Goal: Task Accomplishment & Management: Manage account settings

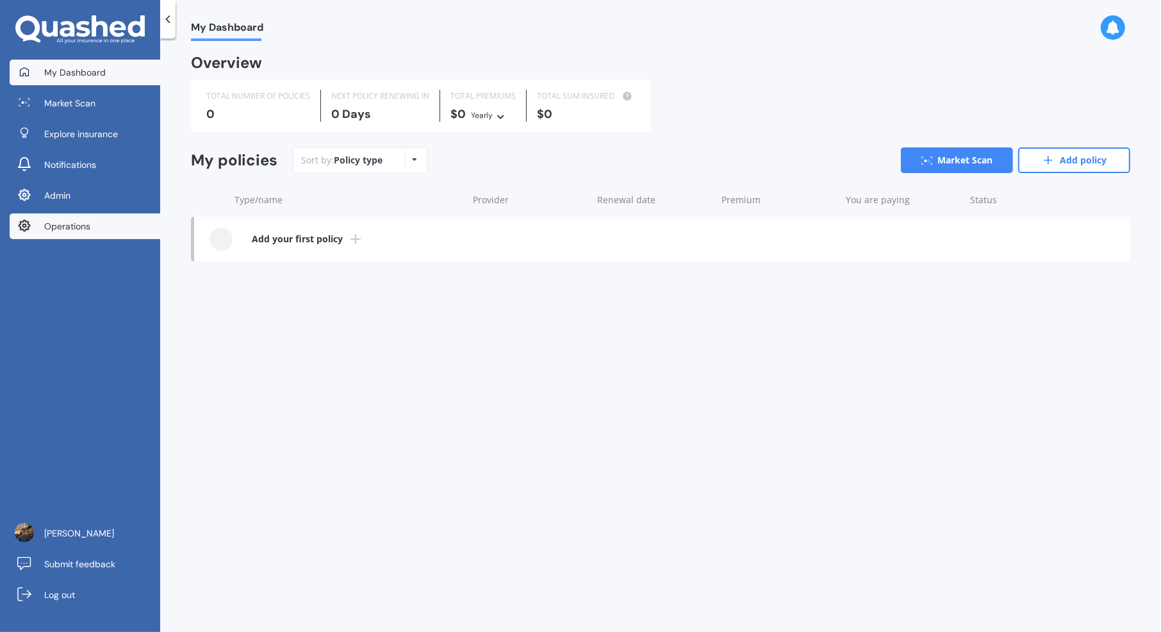
click at [101, 218] on link "Operations" at bounding box center [85, 226] width 151 height 26
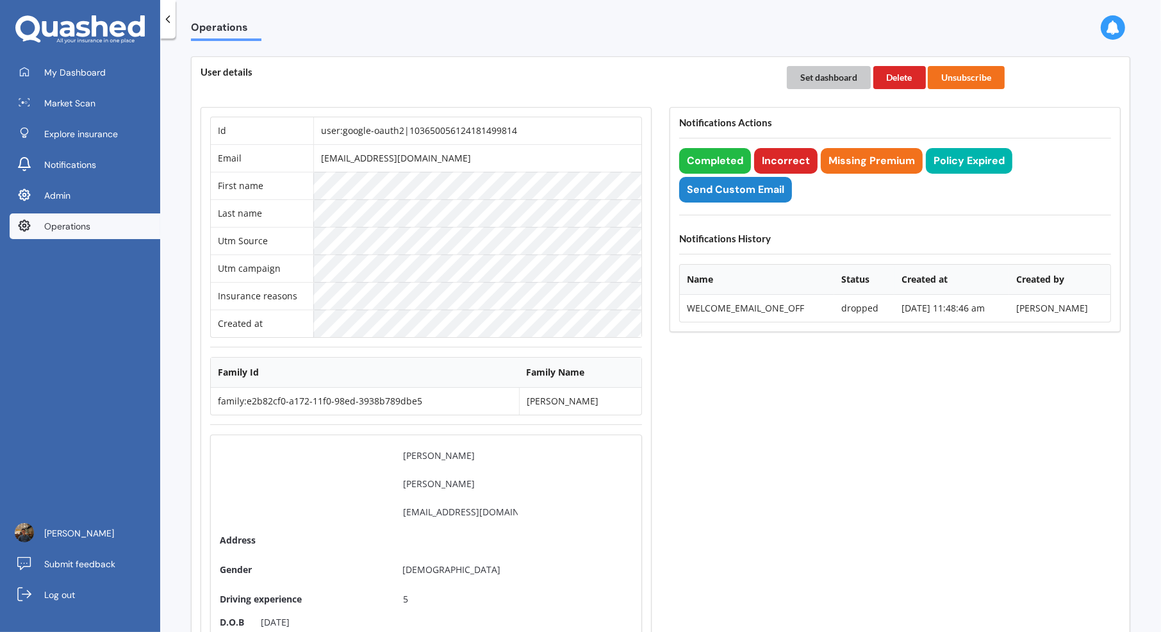
click at [836, 77] on button "Set dashboard" at bounding box center [829, 77] width 84 height 23
click at [125, 65] on link "My Dashboard" at bounding box center [85, 73] width 151 height 26
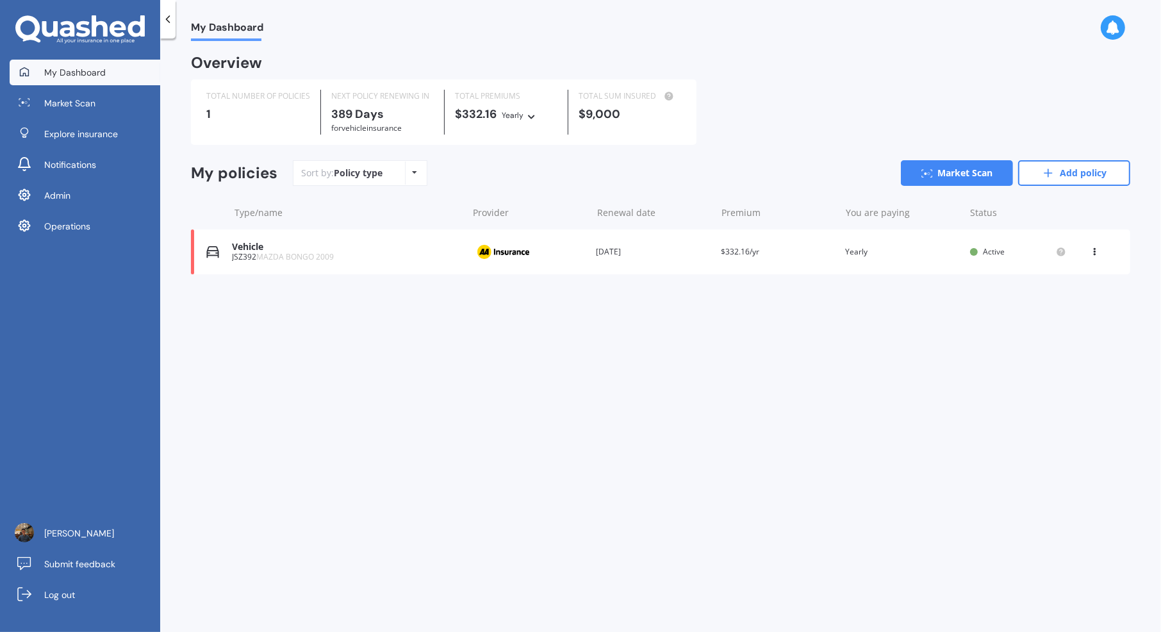
click at [564, 257] on div "Provider" at bounding box center [528, 252] width 115 height 24
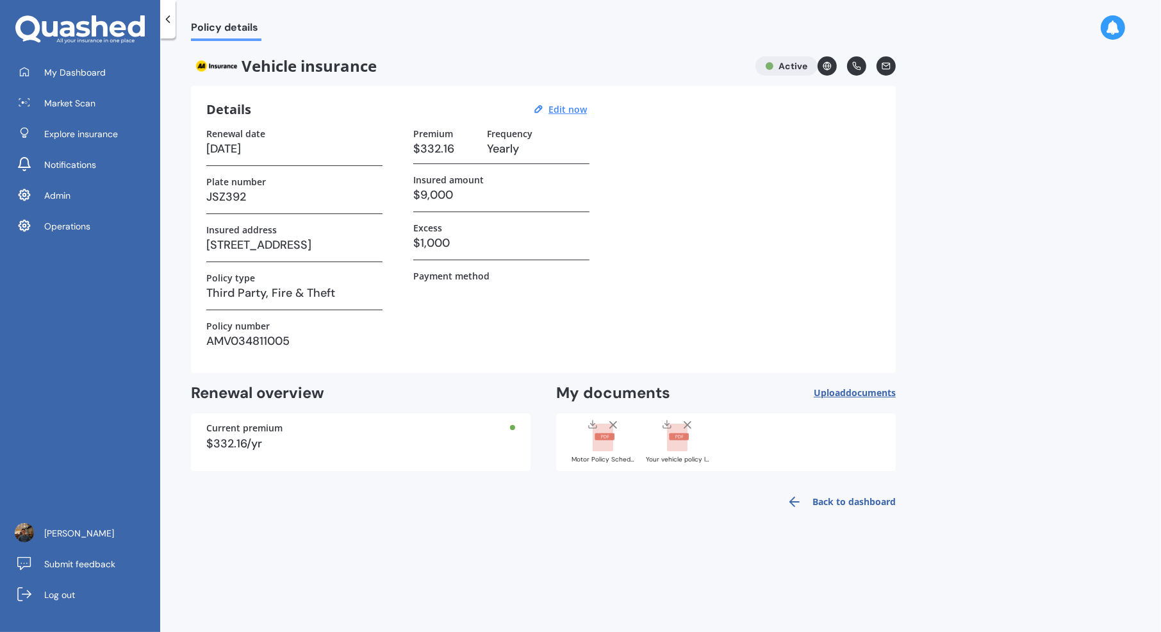
click at [594, 437] on rect at bounding box center [604, 436] width 20 height 7
click at [680, 441] on rect at bounding box center [677, 437] width 20 height 28
click at [595, 456] on div "Motor Policy Schedule AMV034811005.pdf" at bounding box center [603, 459] width 64 height 6
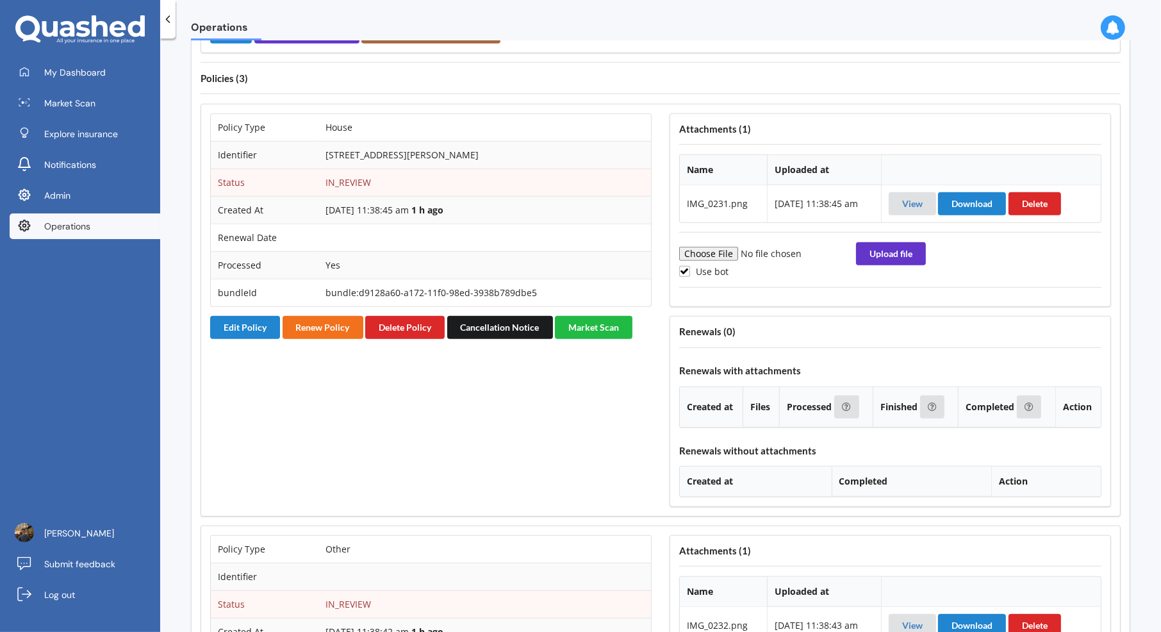
scroll to position [861, 0]
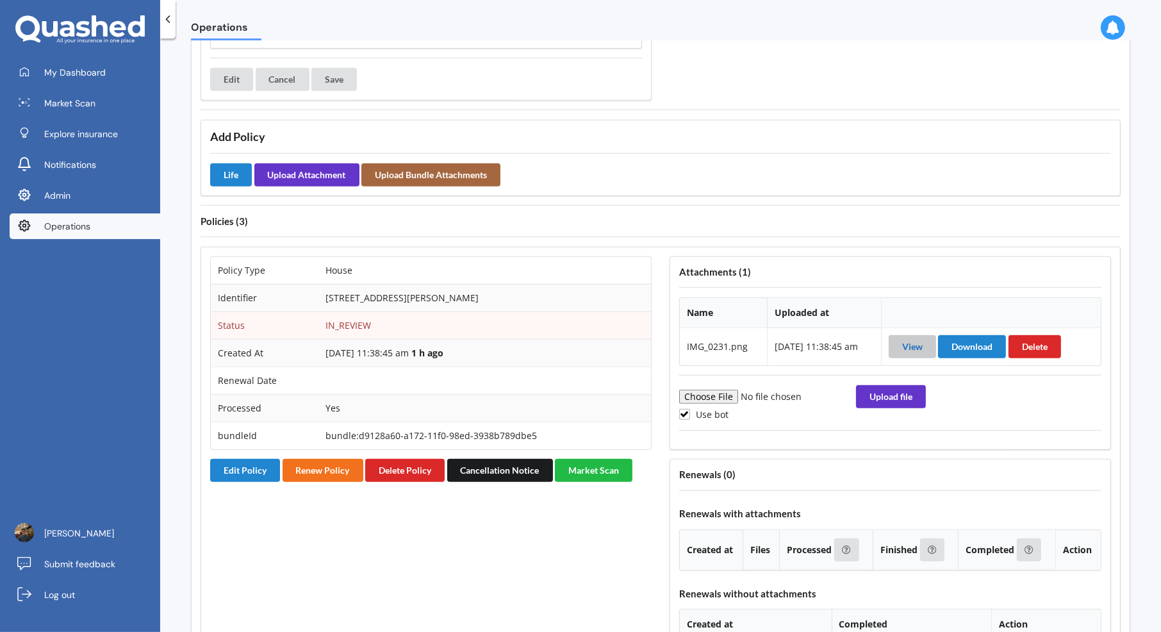
click at [919, 341] on link "View" at bounding box center [912, 346] width 20 height 11
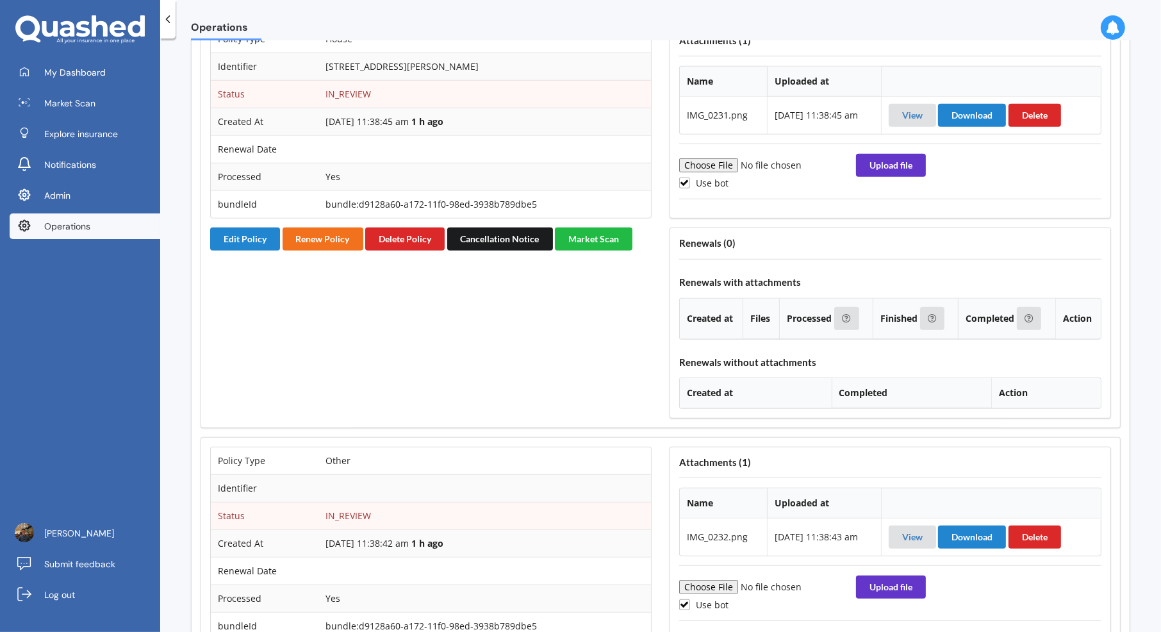
scroll to position [1264, 0]
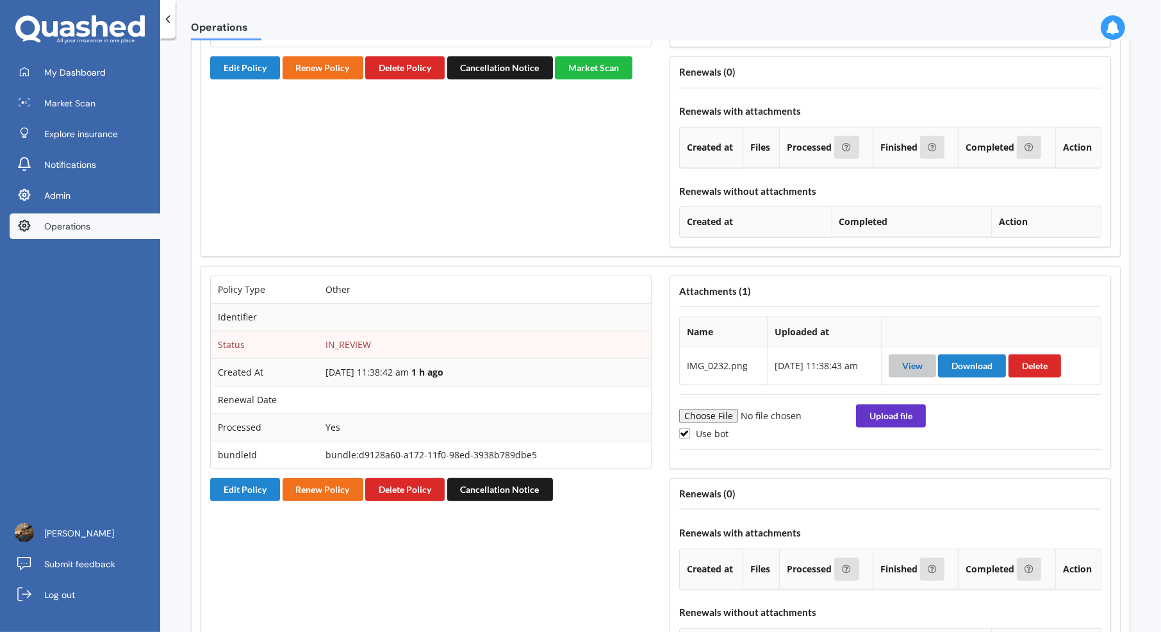
click at [915, 360] on link "View" at bounding box center [912, 365] width 20 height 11
click at [251, 478] on button "Edit Policy" at bounding box center [245, 489] width 70 height 23
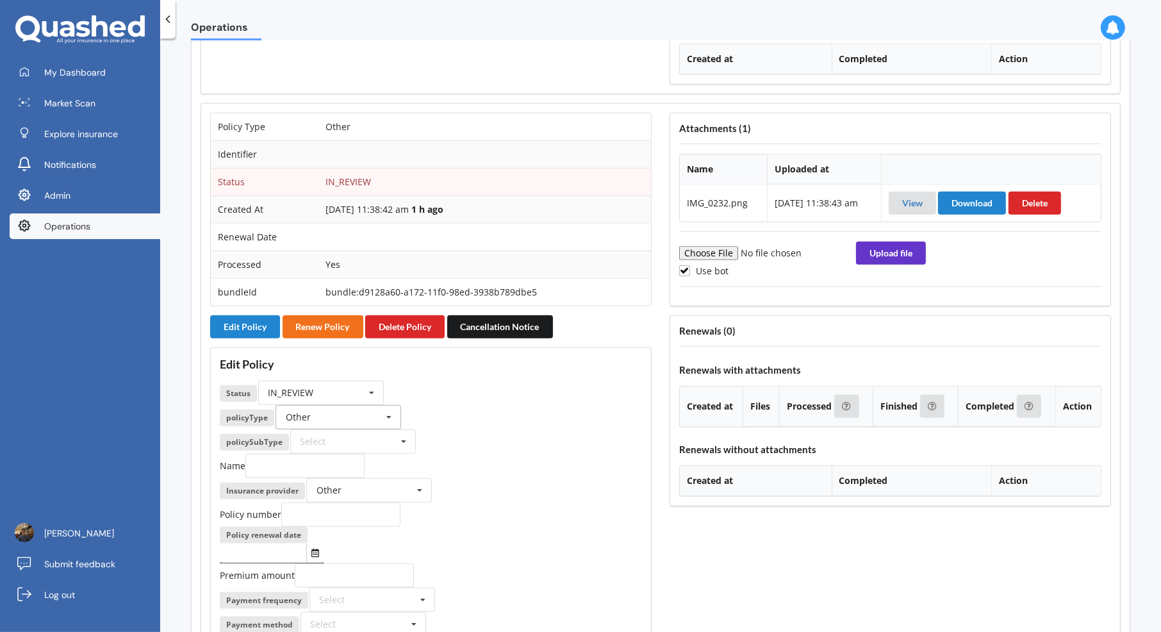
click at [361, 405] on input "text" at bounding box center [339, 416] width 124 height 23
type input "hou"
click at [381, 428] on div "House" at bounding box center [338, 440] width 124 height 24
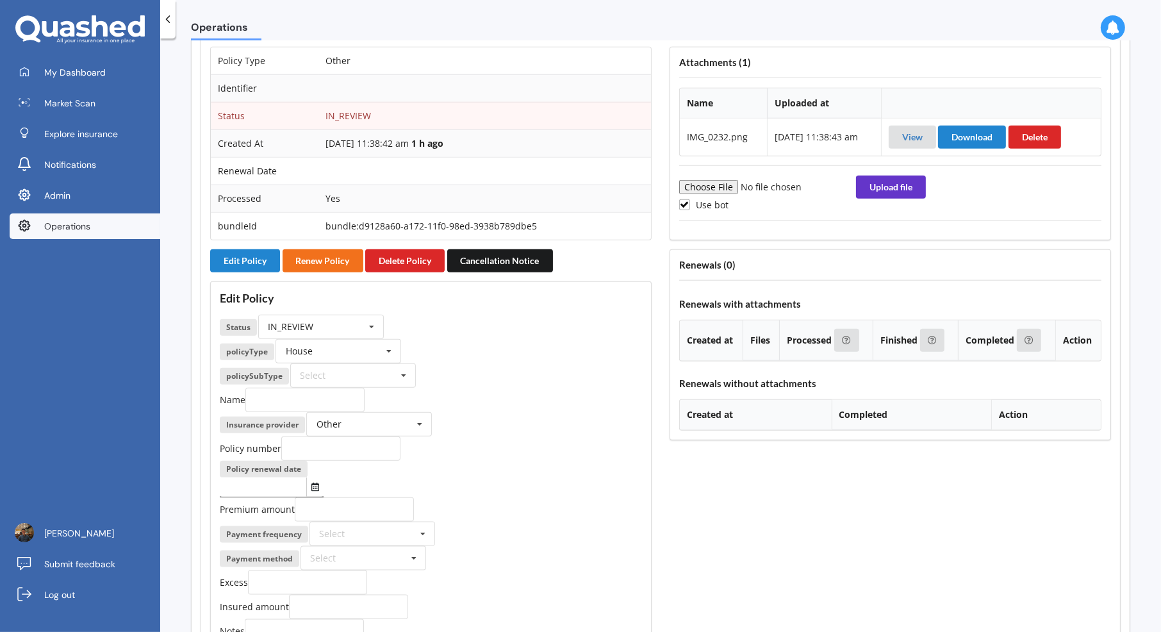
scroll to position [1740, 0]
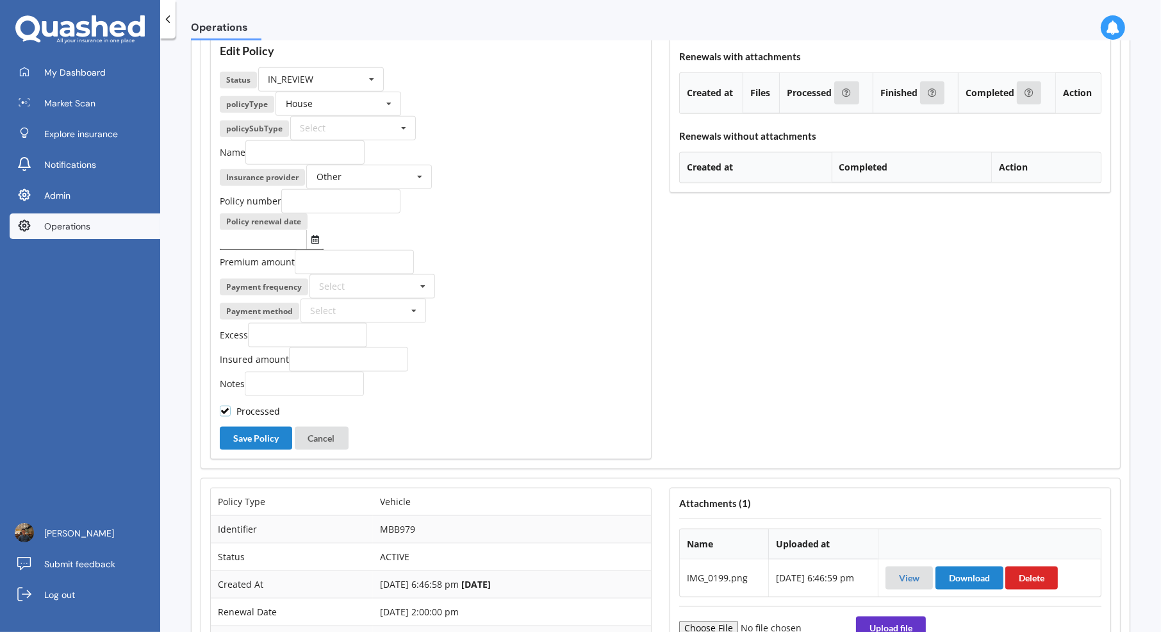
click at [270, 405] on label "Processed" at bounding box center [250, 410] width 60 height 11
checkbox input "false"
click at [268, 427] on button "Save Policy" at bounding box center [256, 438] width 72 height 23
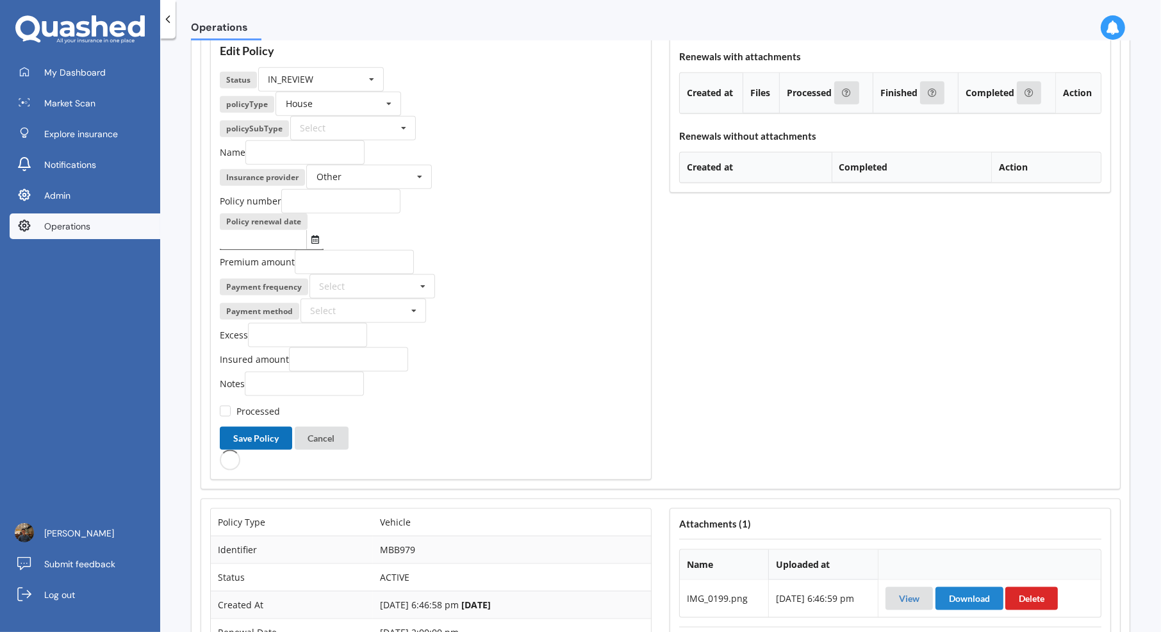
scroll to position [1599, 0]
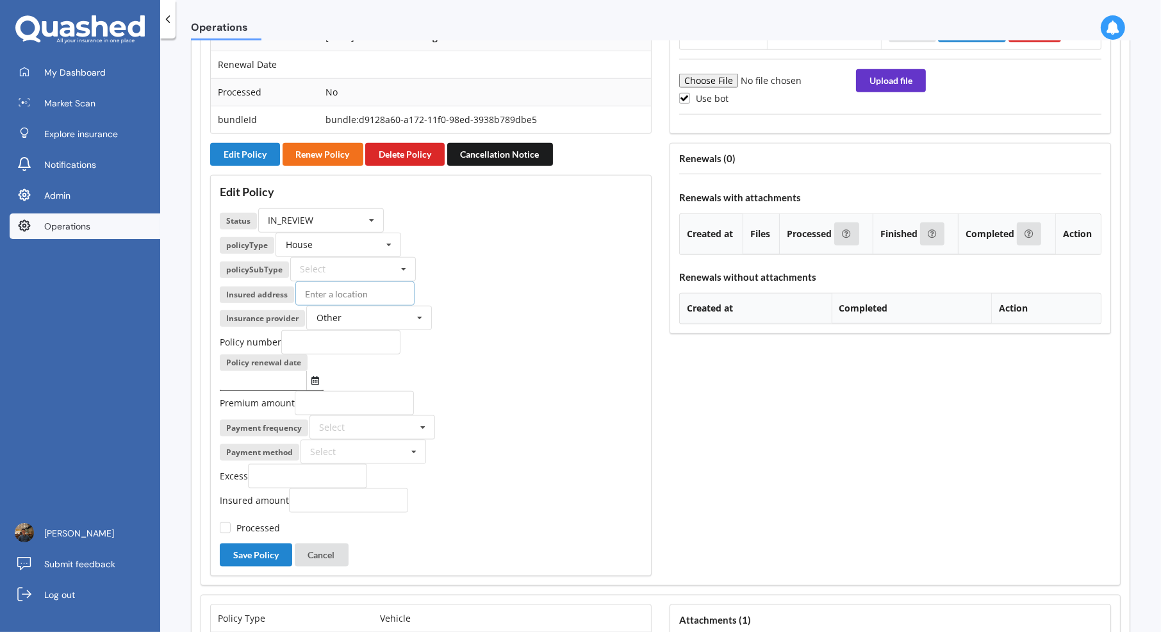
click at [355, 281] on input at bounding box center [354, 293] width 119 height 24
type input "67 Gordon Street, Lansdowne, Masterton 5810"
click at [478, 391] on div "Premium amount" at bounding box center [431, 403] width 422 height 24
click at [396, 306] on input "text" at bounding box center [369, 317] width 124 height 23
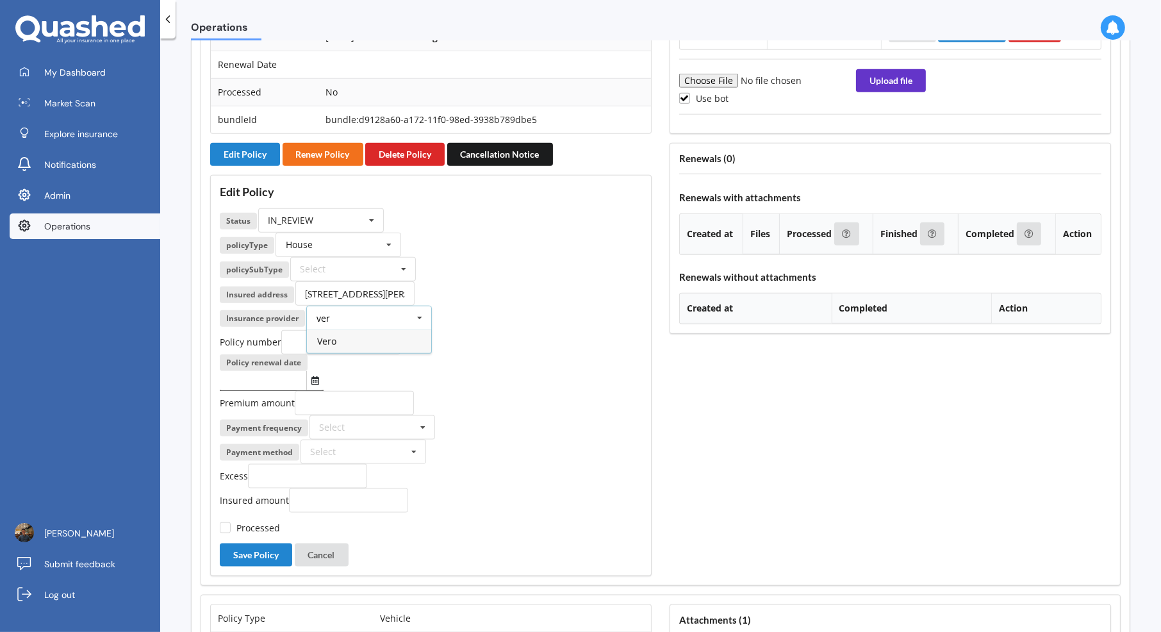
type input "ver"
click at [375, 329] on div "Vero" at bounding box center [369, 341] width 124 height 24
click at [508, 371] on div at bounding box center [431, 381] width 422 height 20
click at [316, 391] on input "number" at bounding box center [354, 403] width 119 height 24
type input "211.85"
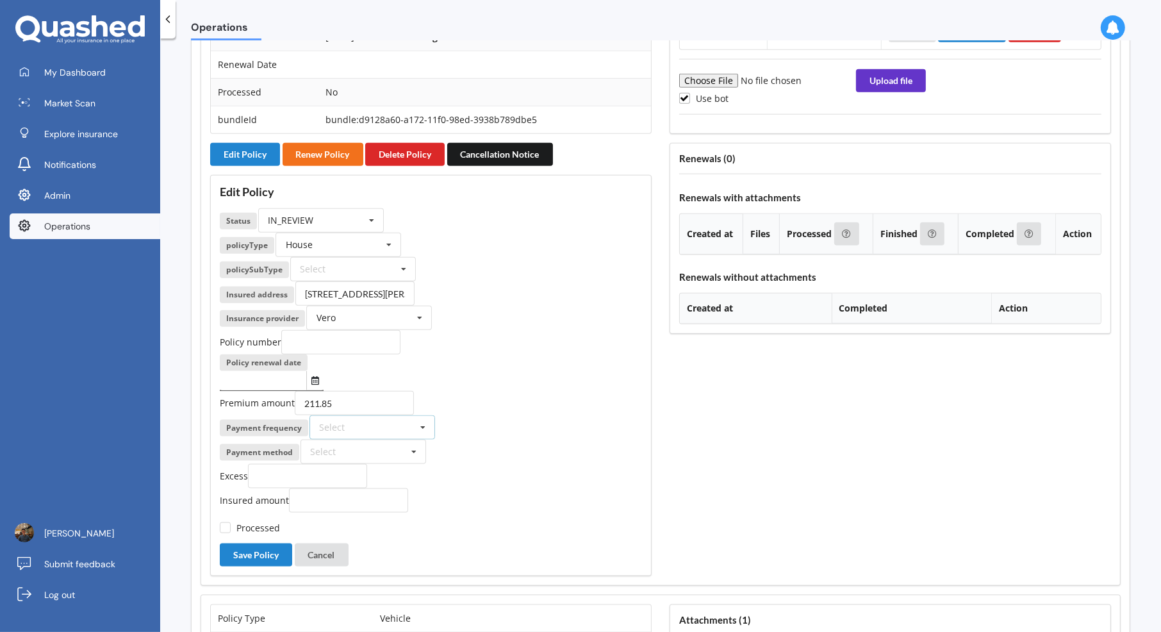
click at [366, 415] on div "Select Yearly Six-Monthly Quarterly Monthly Fortnightly Weekly One-Off" at bounding box center [372, 427] width 126 height 24
click at [377, 510] on div "Monthly" at bounding box center [372, 522] width 124 height 24
click at [269, 522] on label "Processed" at bounding box center [250, 527] width 60 height 11
checkbox input "true"
click at [292, 371] on input "text" at bounding box center [263, 380] width 86 height 19
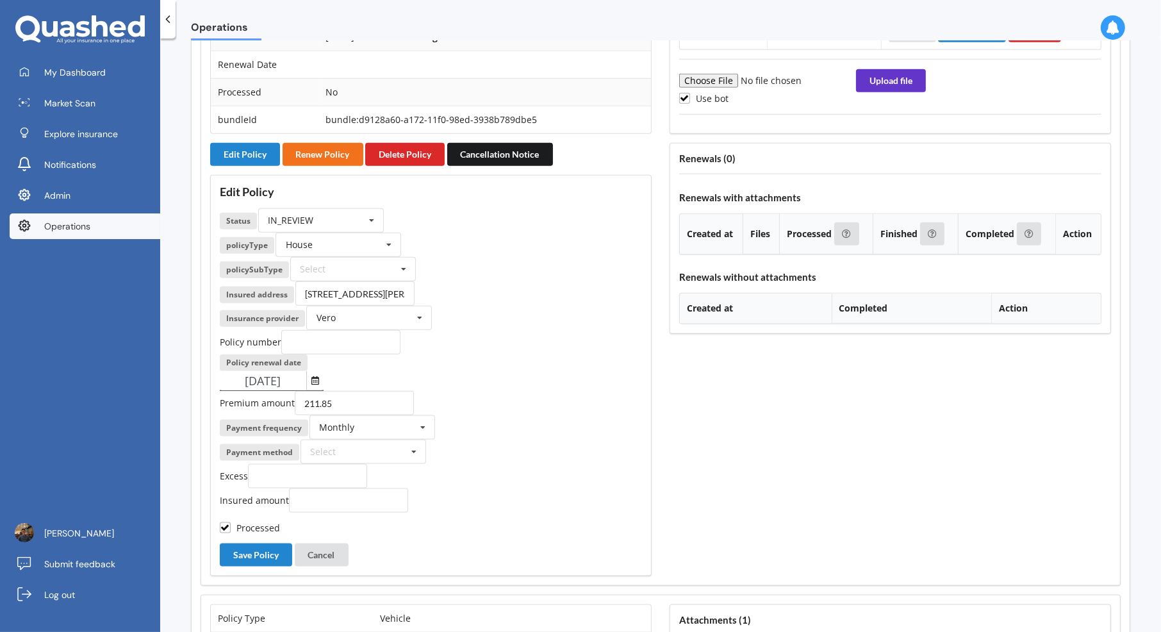
type input "08/08/2025"
click at [507, 354] on div "Policy renewal date 08/08/2025 Oct 2025 Today Mo Tu We Th Fr Sa Su 29 30 01 02 …" at bounding box center [431, 372] width 422 height 37
click at [275, 543] on button "Save Policy" at bounding box center [256, 554] width 72 height 23
click at [377, 257] on div "Select Home - Flexi Home - Maxi Other" at bounding box center [353, 269] width 126 height 24
click at [390, 328] on div "Other" at bounding box center [353, 340] width 124 height 24
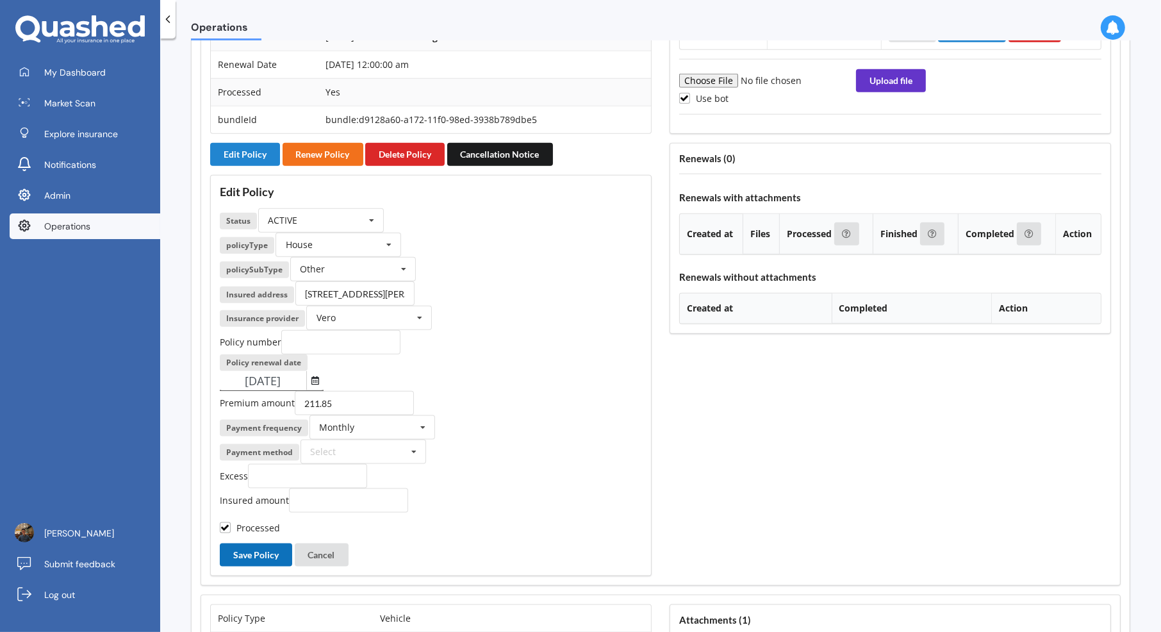
click at [265, 543] on button "Save Policy" at bounding box center [256, 554] width 72 height 23
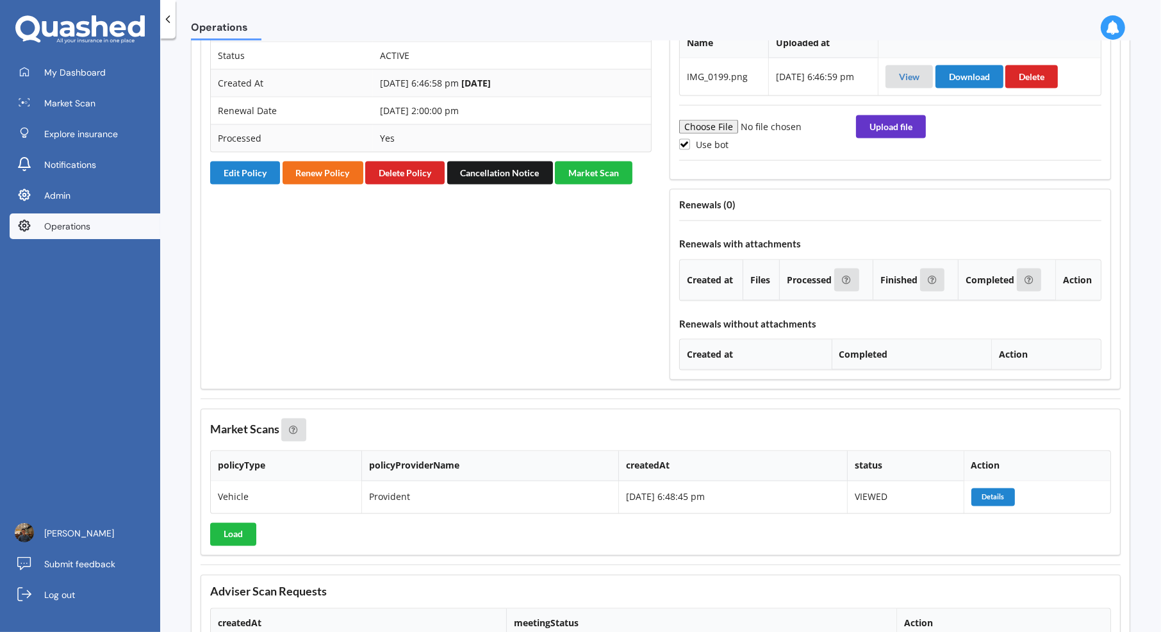
scroll to position [2001, 0]
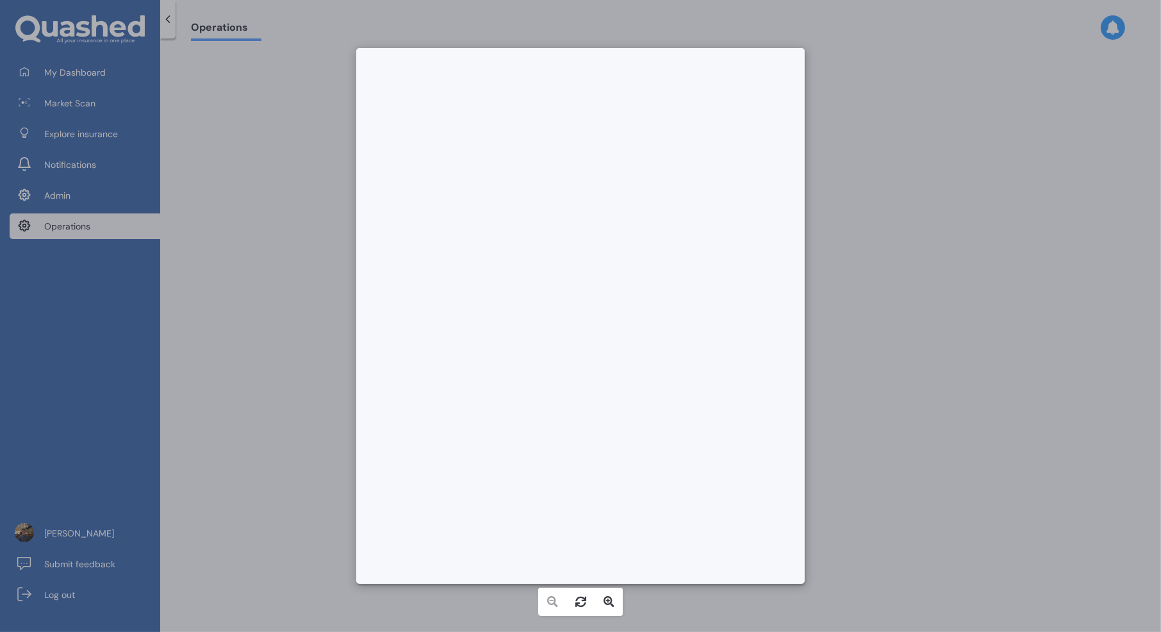
click at [370, 25] on div at bounding box center [365, 20] width 10 height 10
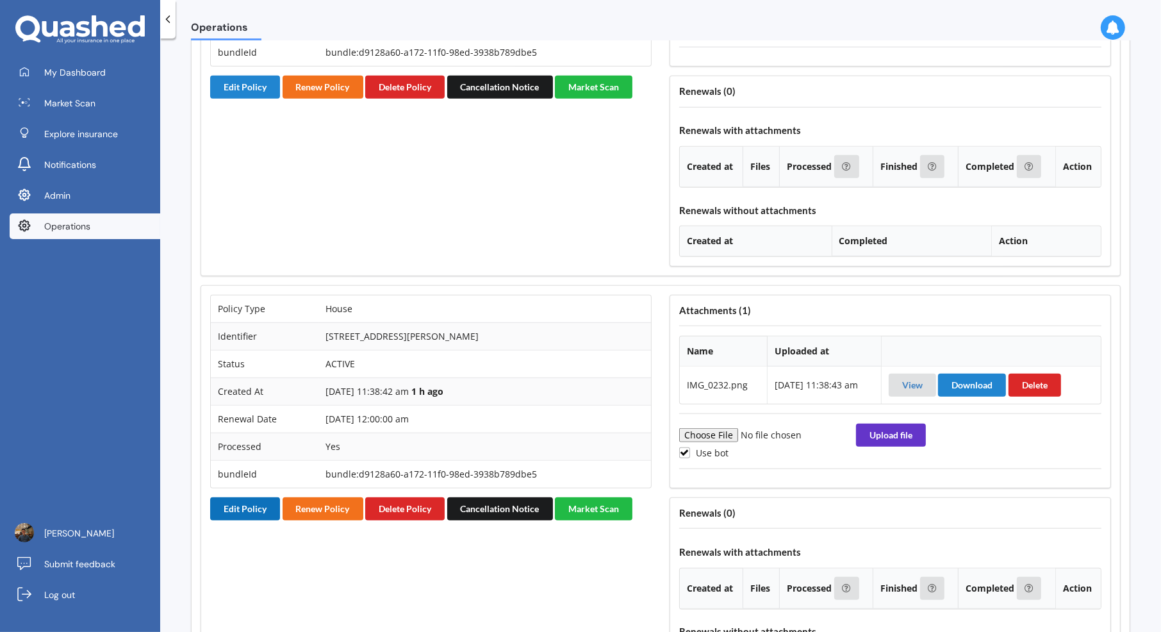
click at [256, 497] on button "Edit Policy" at bounding box center [245, 508] width 70 height 23
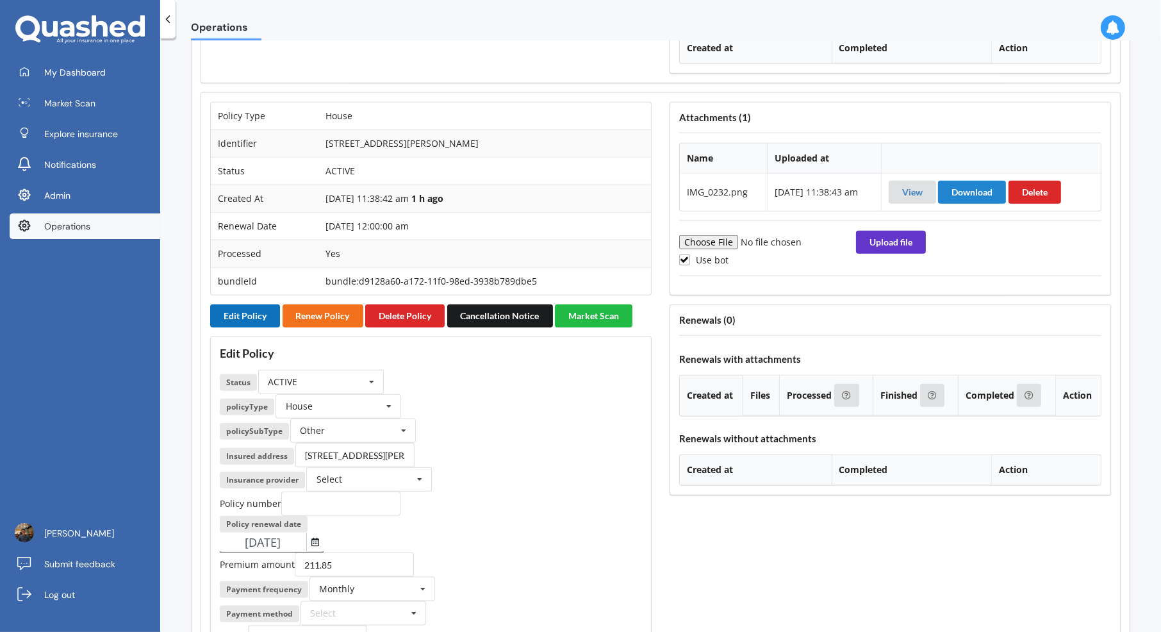
scroll to position [1616, 0]
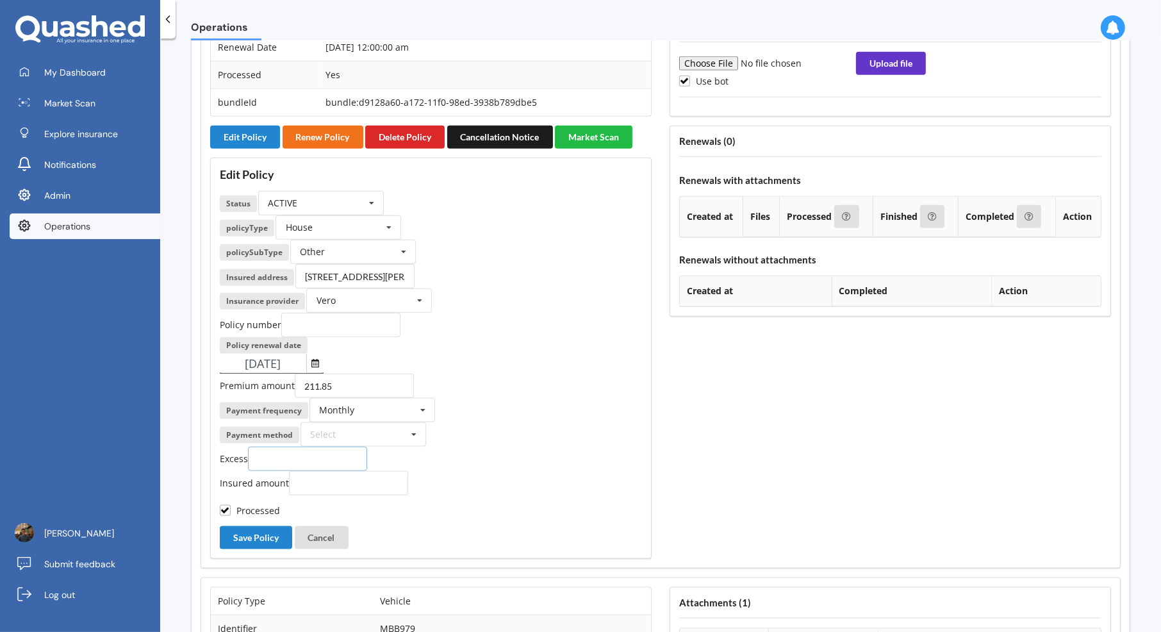
click at [316, 446] on input "number" at bounding box center [307, 458] width 119 height 24
type input "1250"
click at [611, 422] on div "Payment method Select Direct debit - bank account Direct debit - credit/debit c…" at bounding box center [431, 434] width 422 height 24
click at [273, 526] on button "Save Policy" at bounding box center [256, 537] width 72 height 23
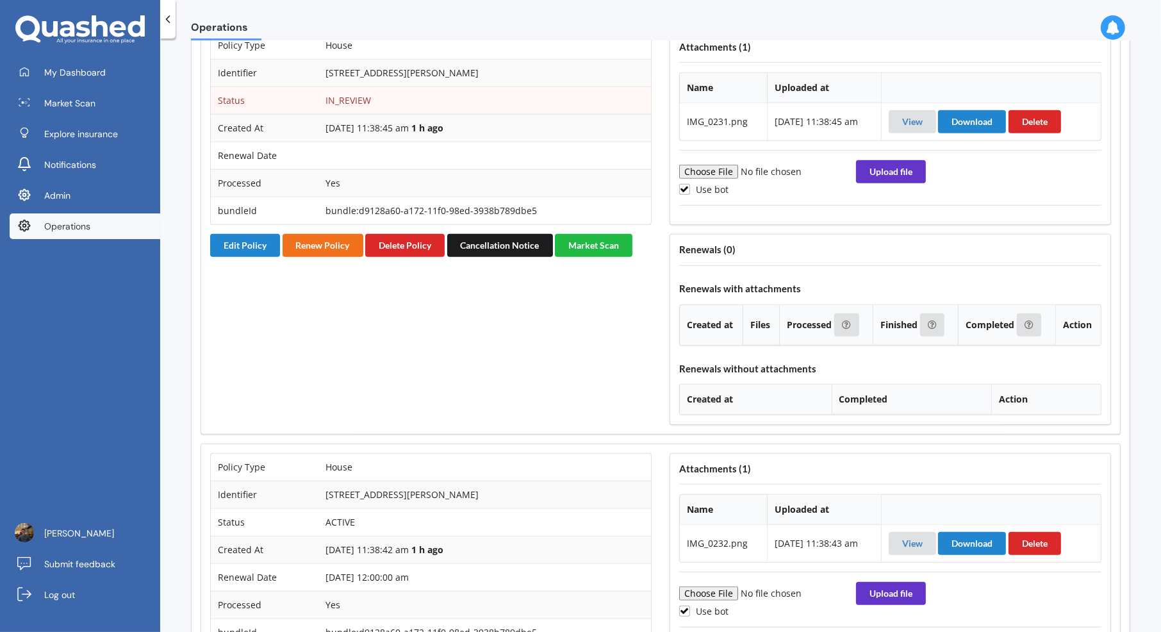
scroll to position [956, 0]
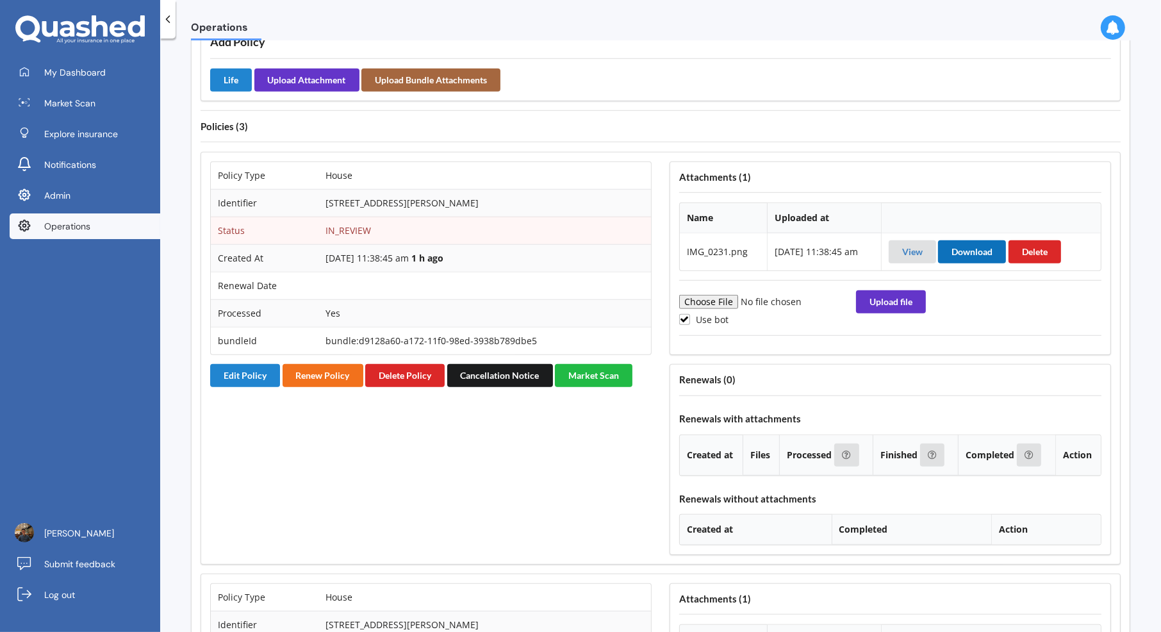
click at [968, 240] on button "Download" at bounding box center [972, 251] width 68 height 23
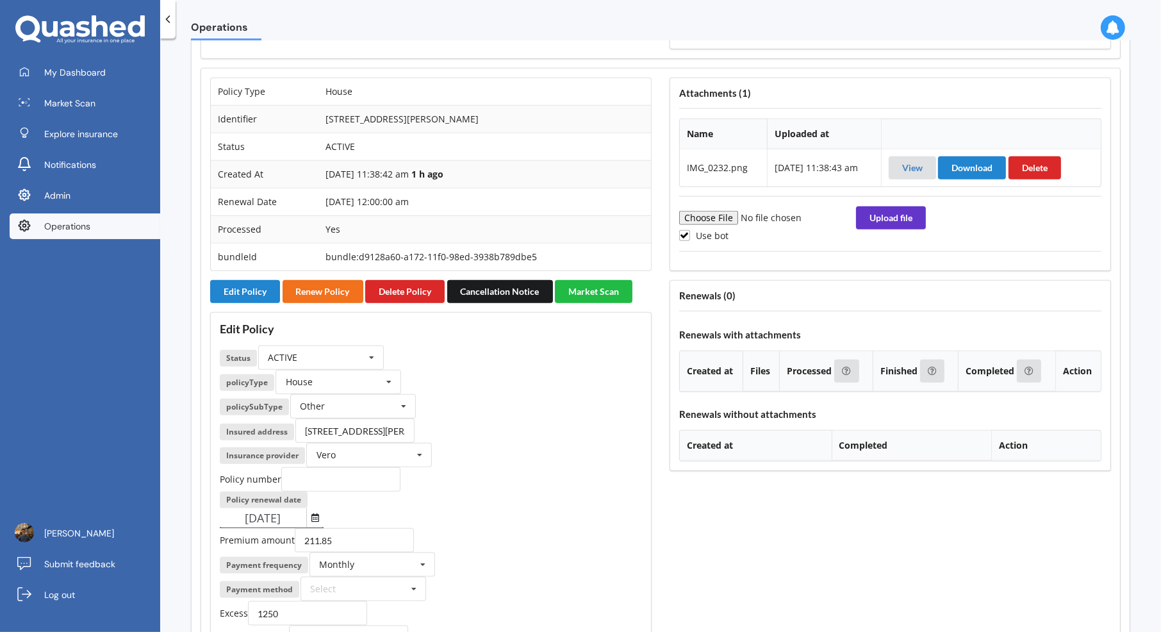
scroll to position [1417, 0]
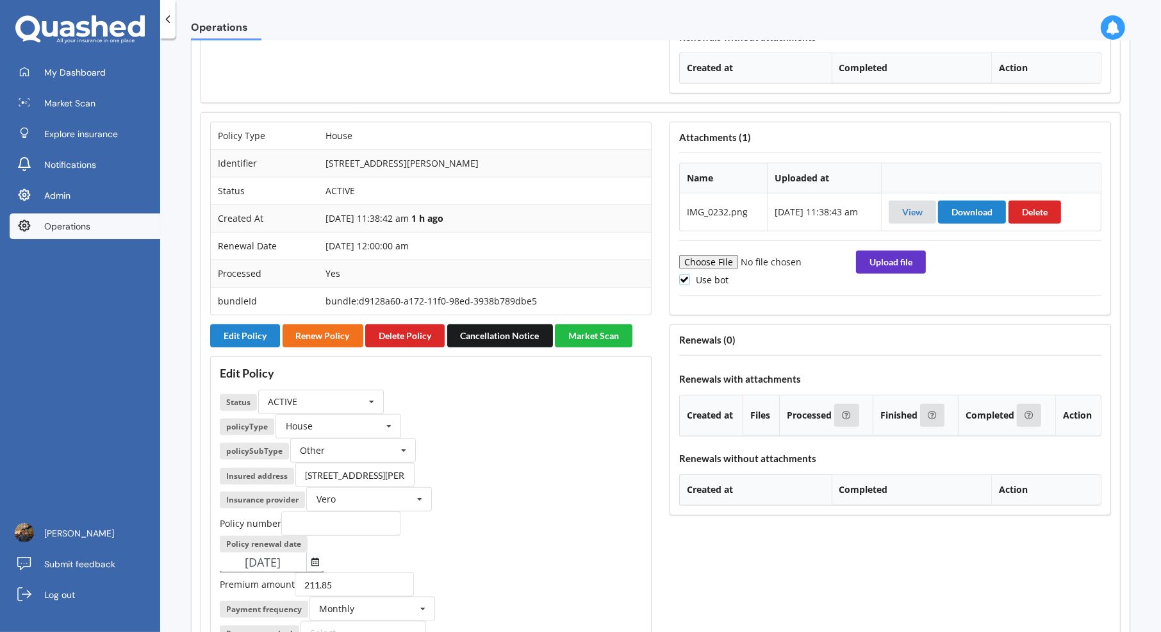
click at [715, 274] on label "Use bot" at bounding box center [703, 279] width 49 height 11
checkbox input "false"
click at [715, 255] on input "file" at bounding box center [766, 262] width 174 height 14
click at [724, 255] on input "file" at bounding box center [766, 262] width 174 height 14
type input "C:\fakepath\IMG_0231.png"
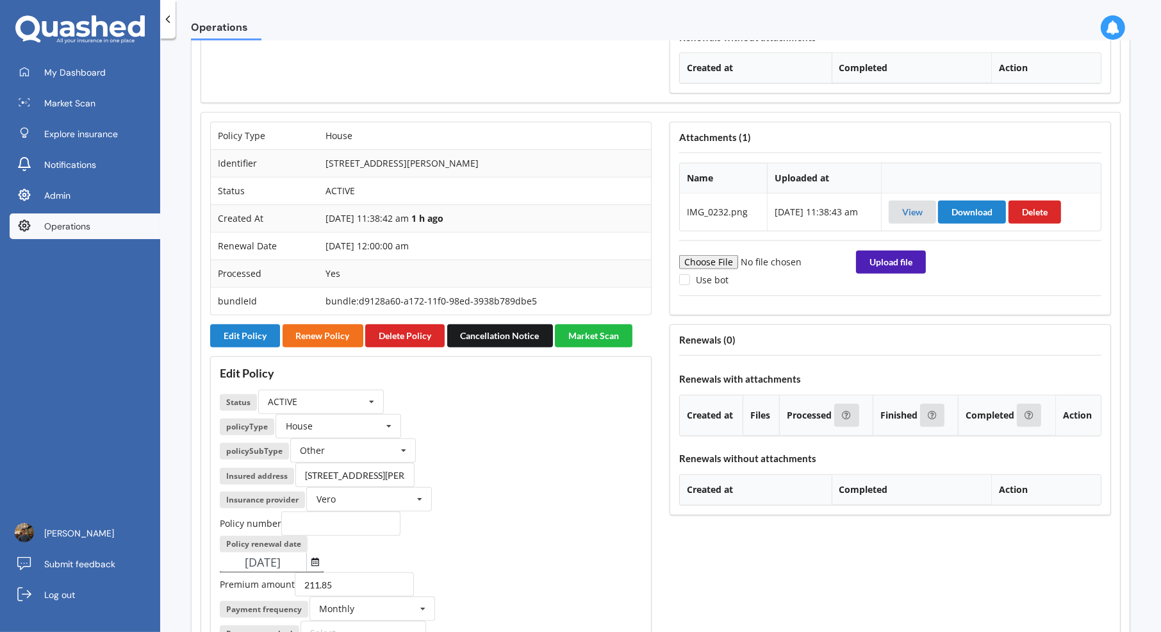
click at [887, 250] on button "Upload file" at bounding box center [891, 261] width 70 height 23
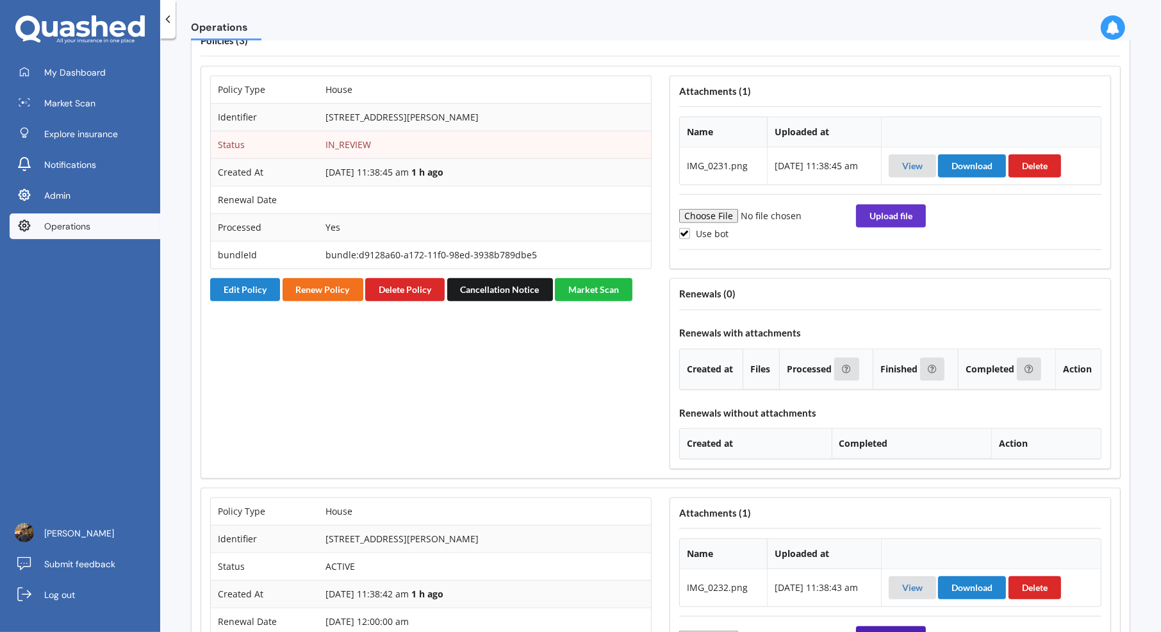
scroll to position [1105, 0]
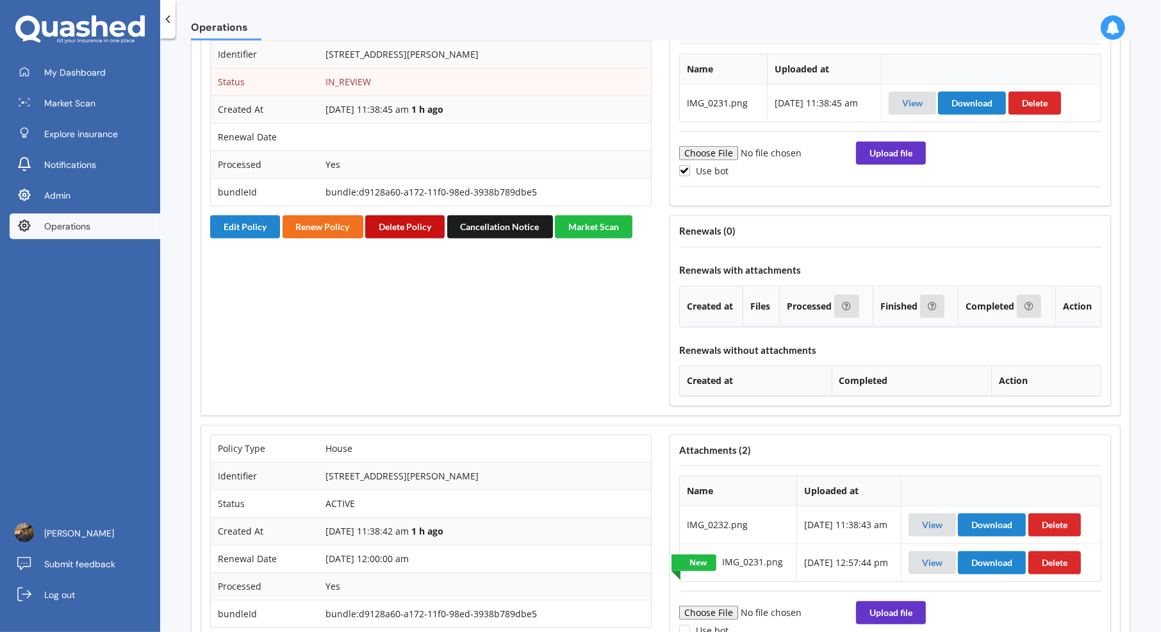
click at [415, 215] on button "Delete Policy" at bounding box center [404, 226] width 79 height 23
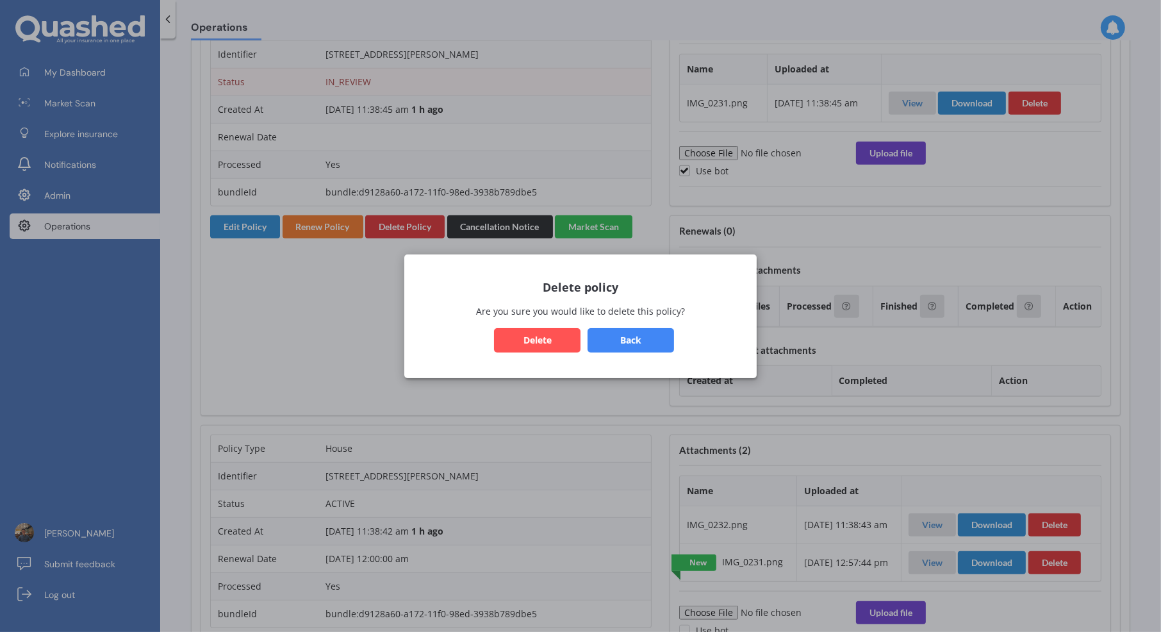
click at [553, 334] on button "Delete" at bounding box center [537, 339] width 86 height 24
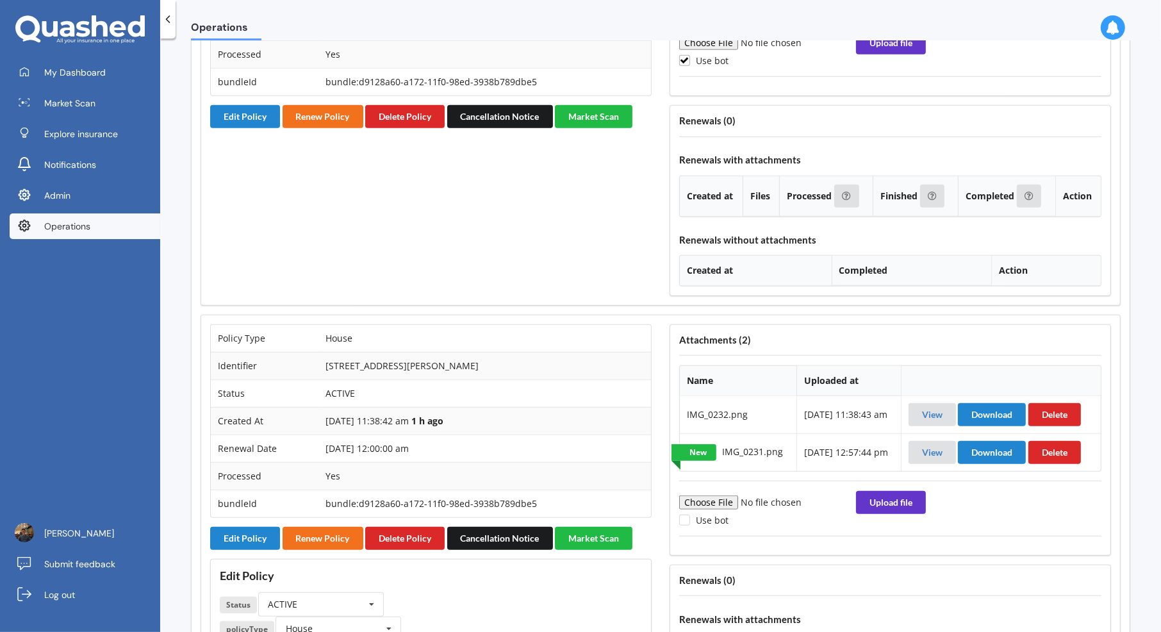
scroll to position [801, 0]
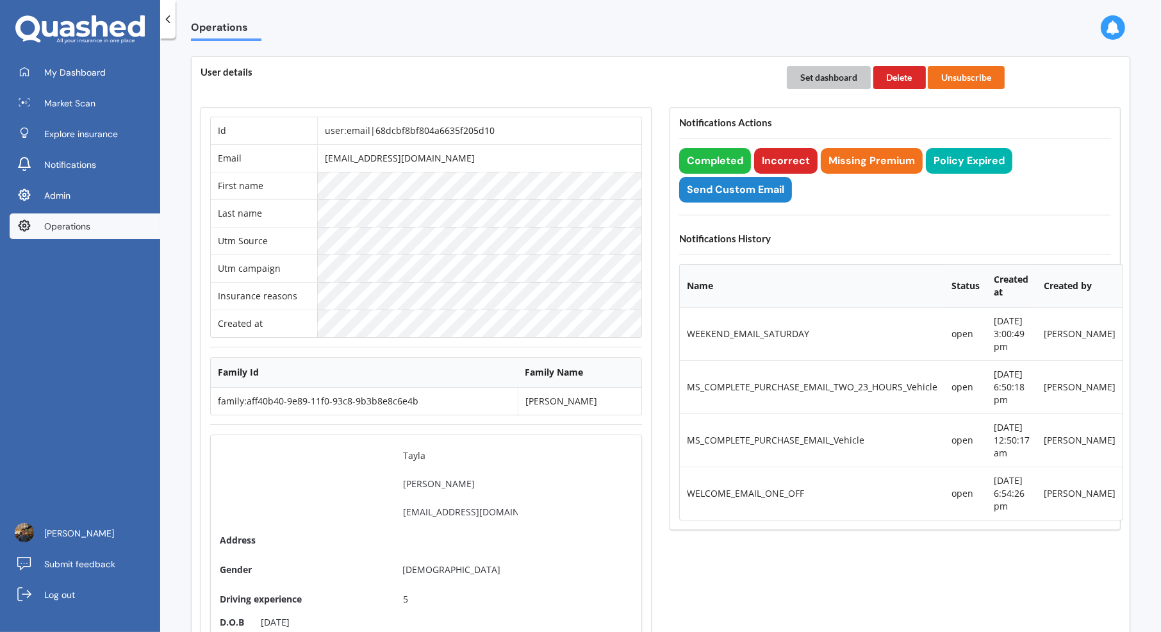
click at [815, 73] on button "Set dashboard" at bounding box center [829, 77] width 84 height 23
click at [147, 77] on link "My Dashboard" at bounding box center [85, 73] width 151 height 26
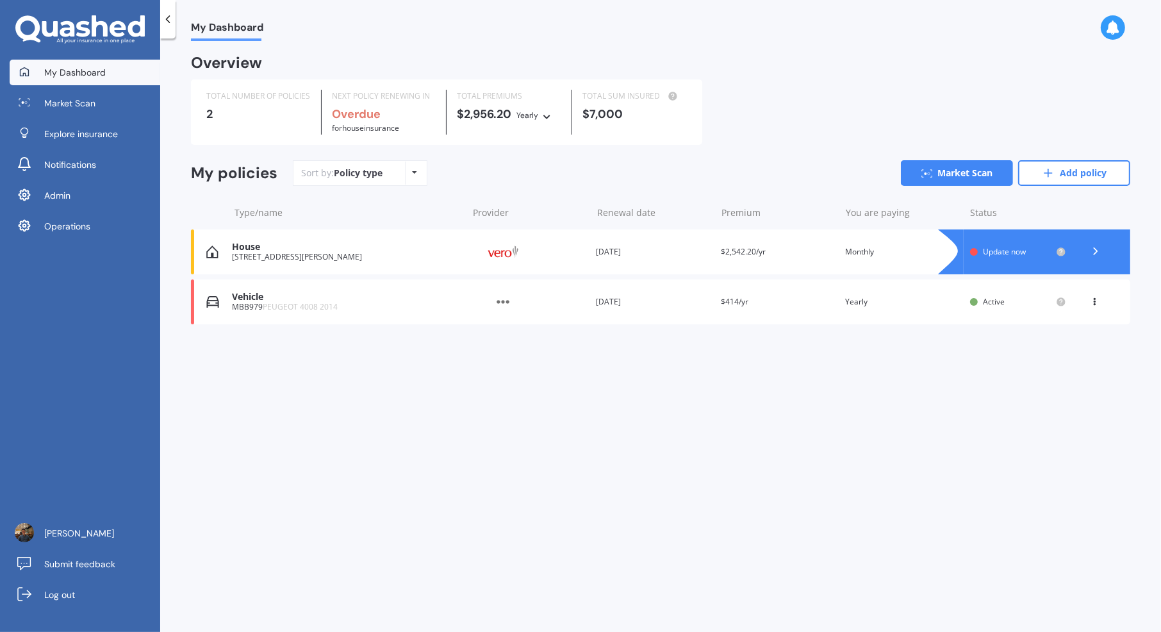
click at [359, 298] on div "Vehicle" at bounding box center [346, 296] width 229 height 11
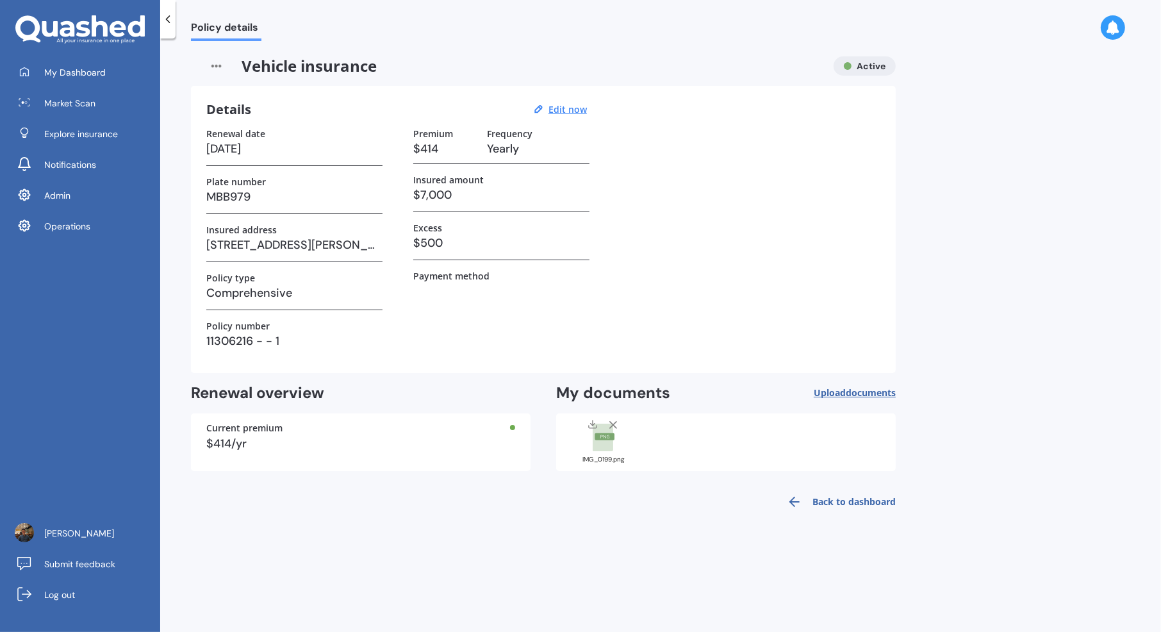
click at [600, 459] on div "IMG_0199.png" at bounding box center [603, 459] width 64 height 6
click at [575, 111] on u "Edit now" at bounding box center [567, 109] width 38 height 12
select select "03"
select select "06"
select select "2027"
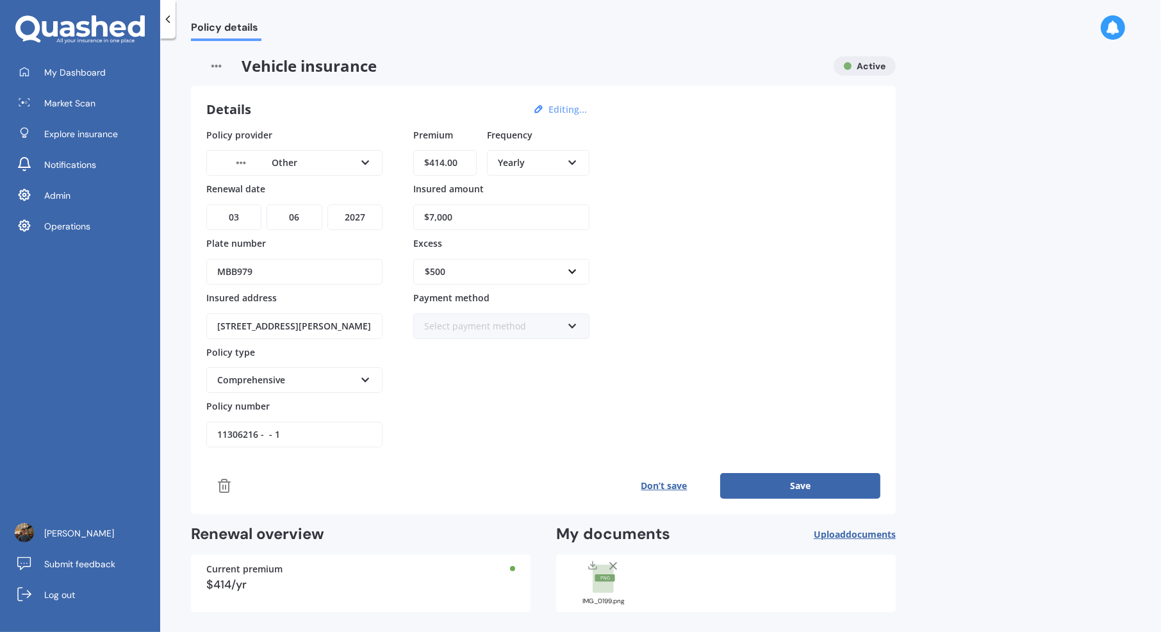
click at [332, 159] on div "Other" at bounding box center [286, 163] width 138 height 14
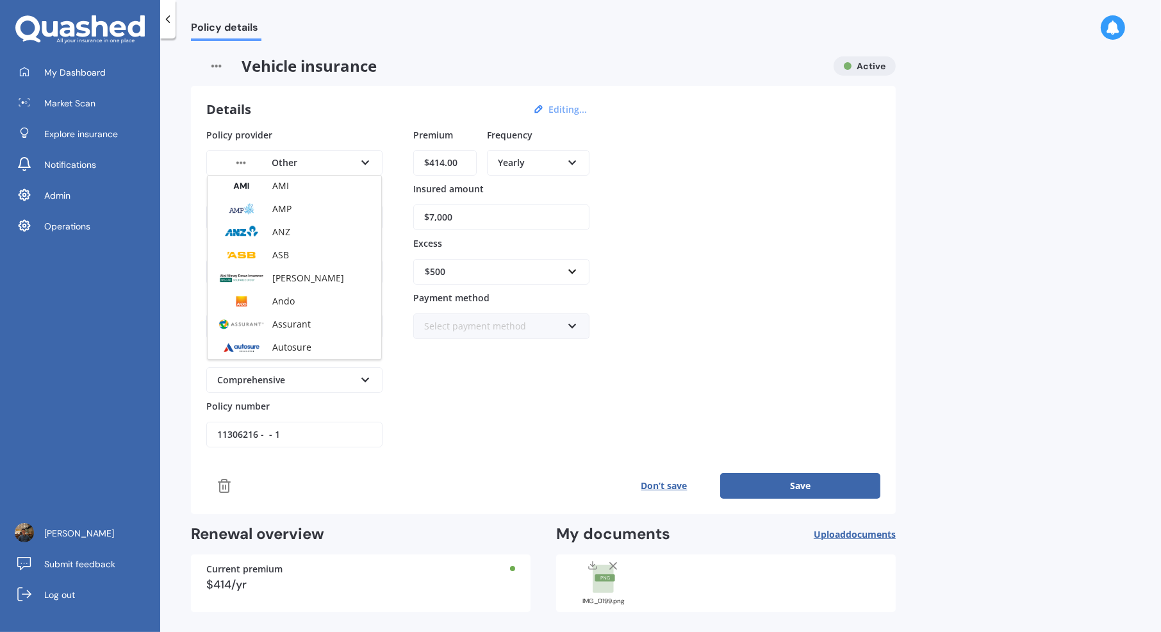
scroll to position [22, 0]
click at [313, 343] on div "Autosure" at bounding box center [295, 349] width 174 height 23
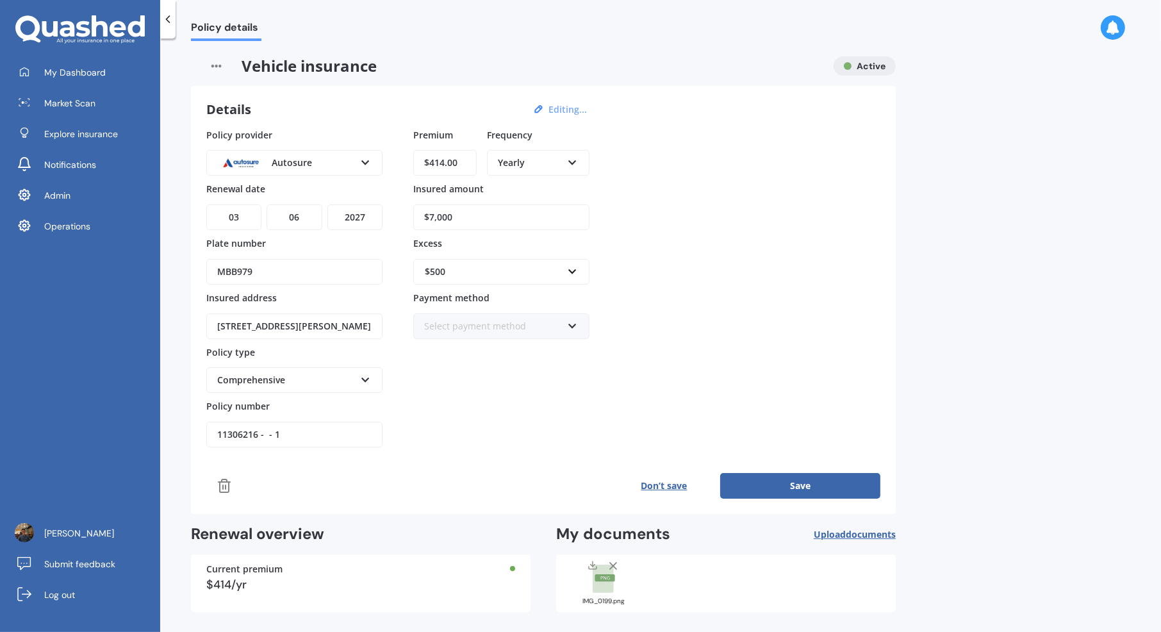
click at [722, 309] on div "Policy provider Autosure AA AMI AMP ANZ ASB Aioi Nissay Dowa Ando Assurant Auto…" at bounding box center [543, 288] width 674 height 320
click at [598, 574] on rect at bounding box center [604, 577] width 20 height 7
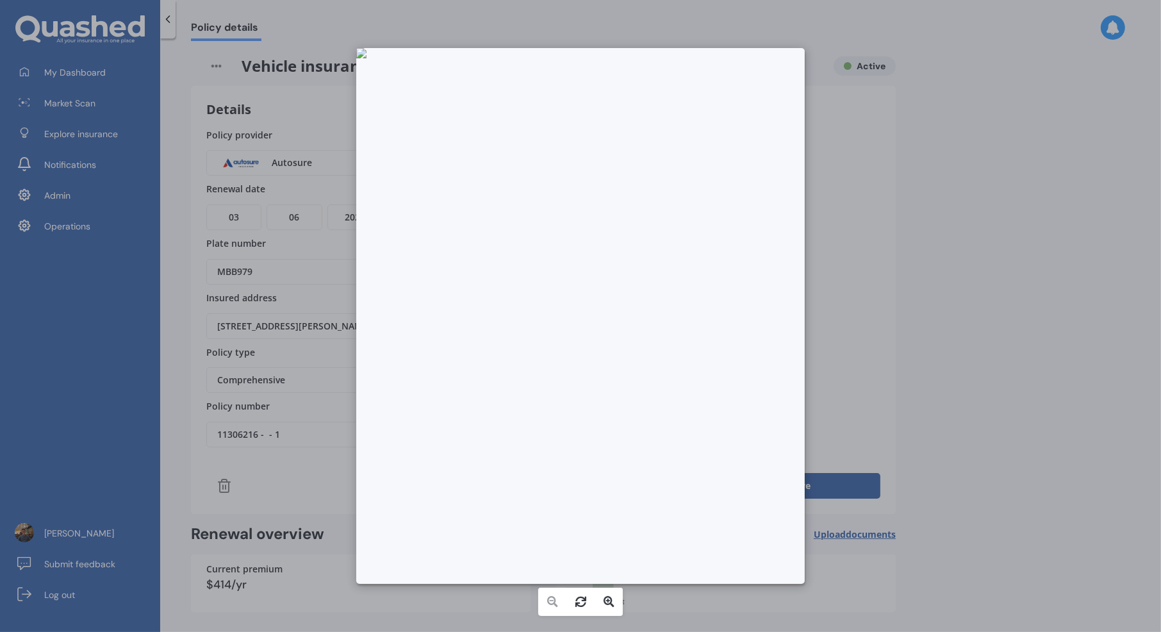
click at [906, 323] on div at bounding box center [580, 316] width 1161 height 632
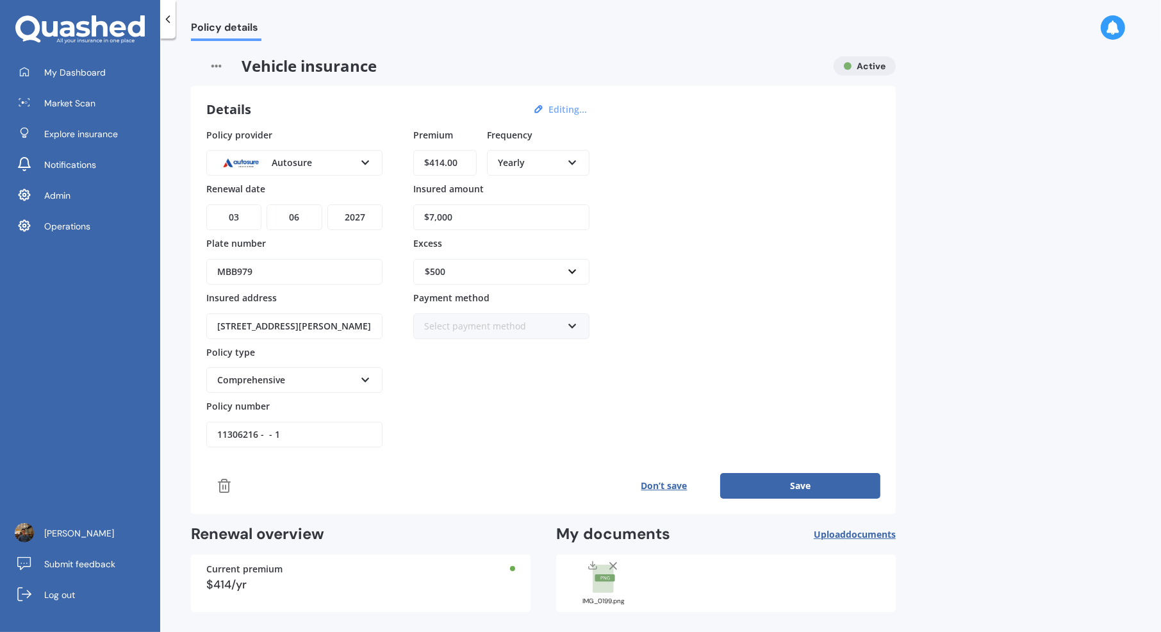
click at [797, 480] on button "Save" at bounding box center [800, 486] width 160 height 26
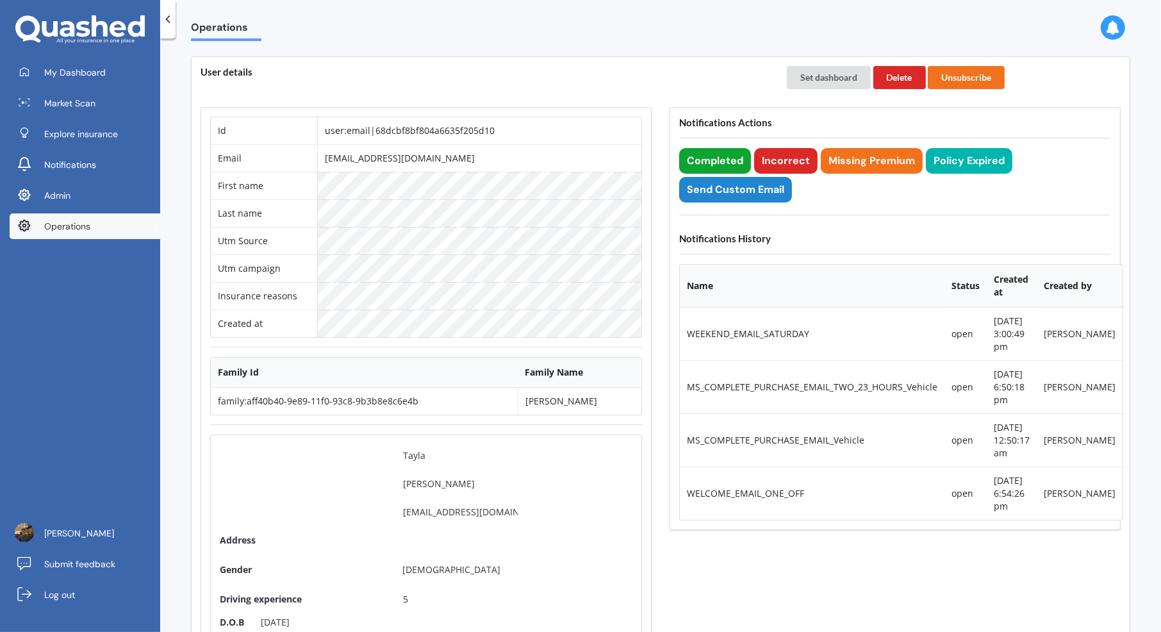
click at [732, 158] on button "Completed" at bounding box center [715, 161] width 72 height 26
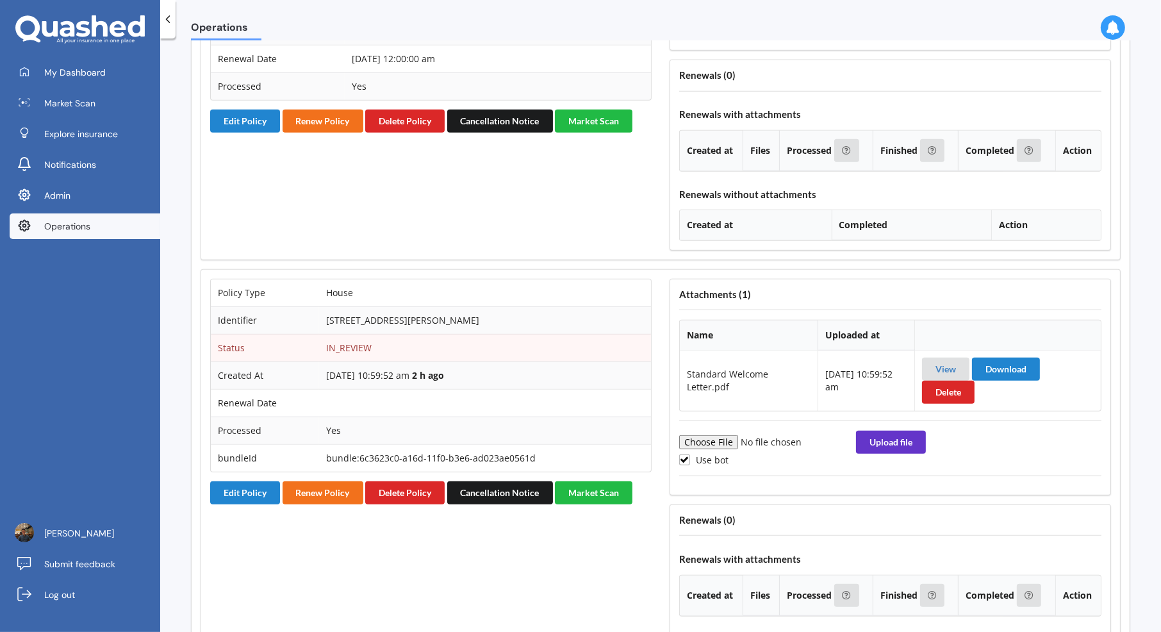
scroll to position [1305, 0]
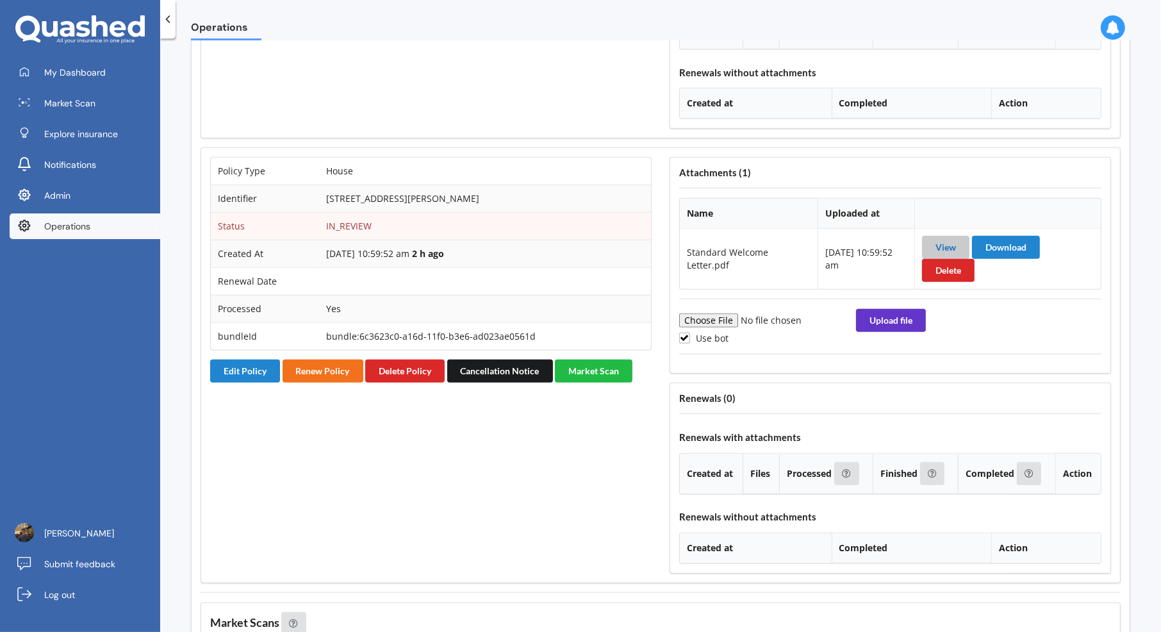
click at [951, 241] on link "View" at bounding box center [945, 246] width 20 height 11
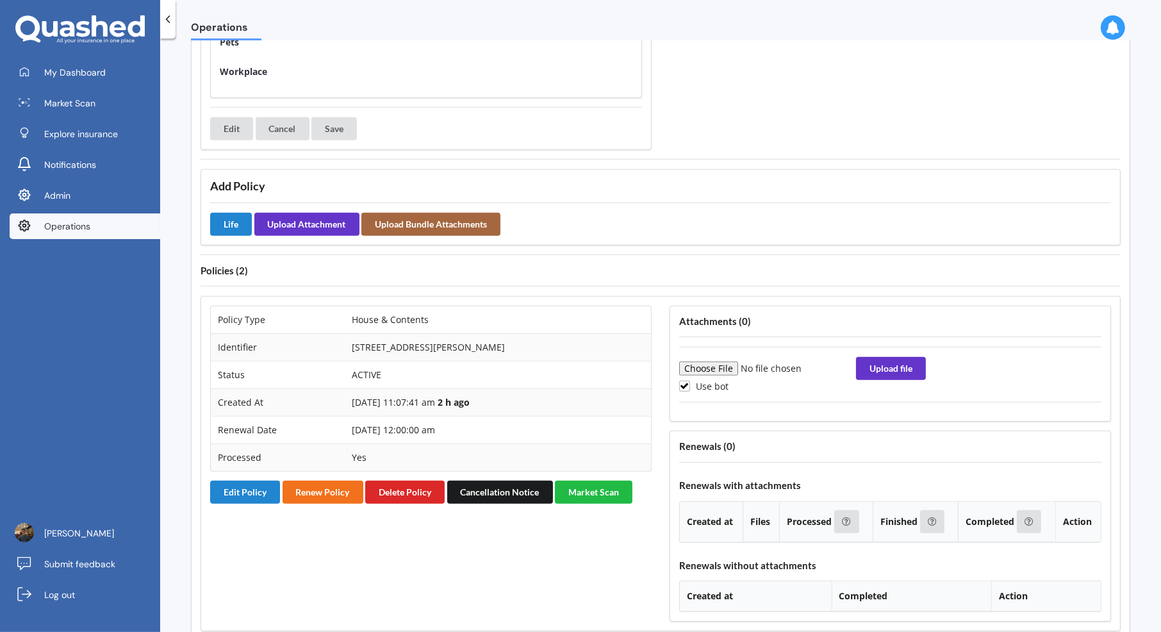
scroll to position [1312, 0]
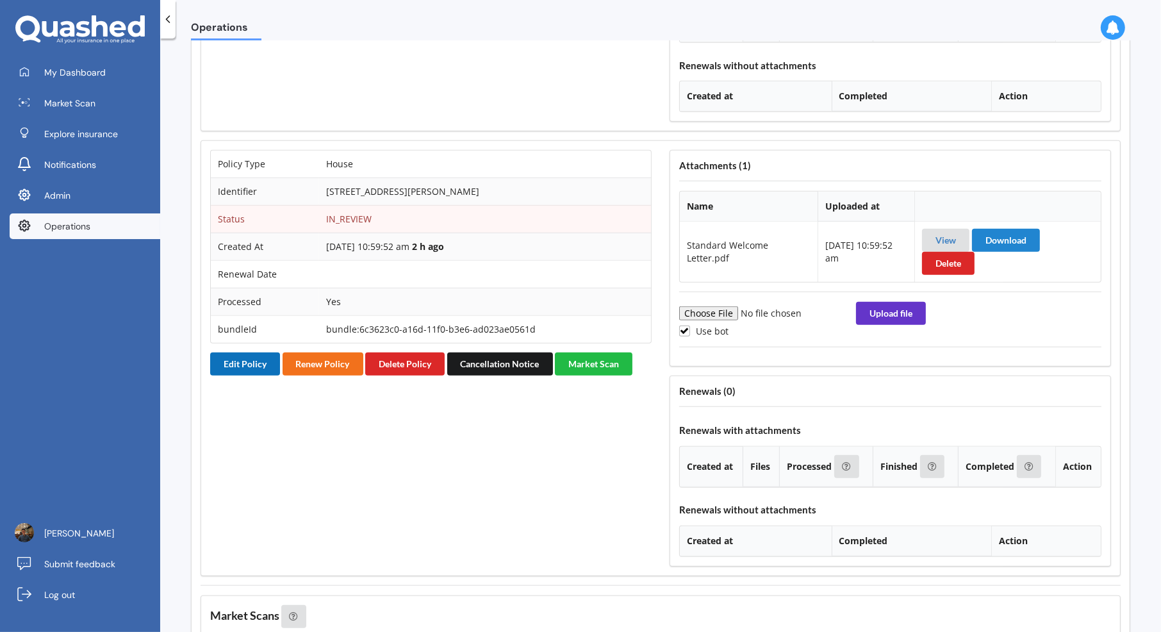
click at [259, 352] on button "Edit Policy" at bounding box center [245, 363] width 70 height 23
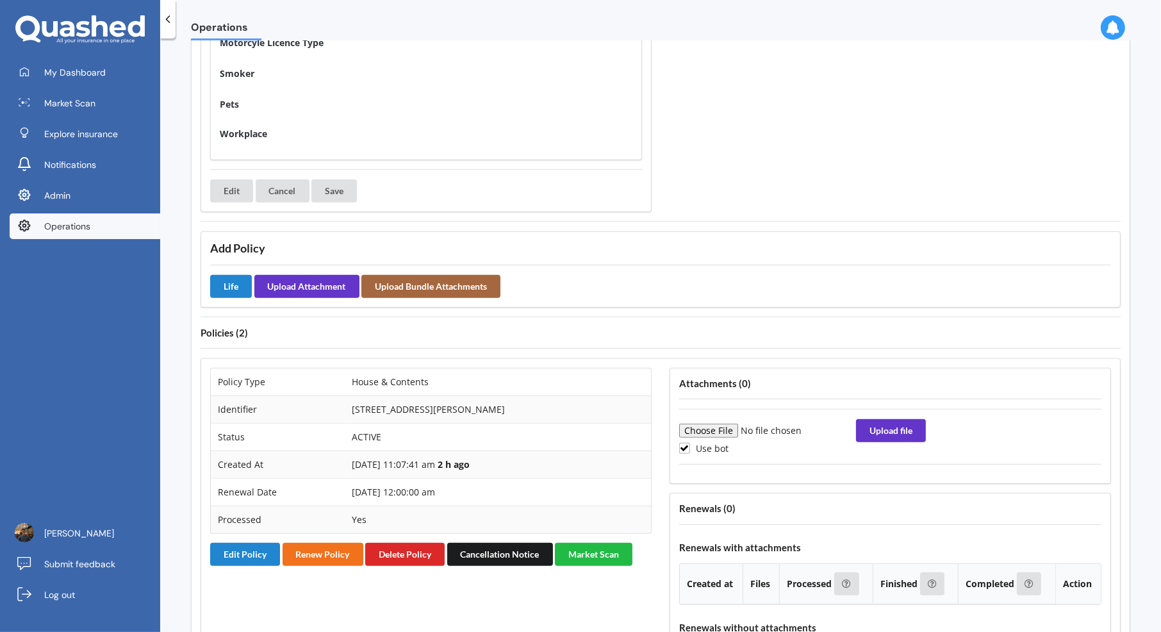
scroll to position [0, 0]
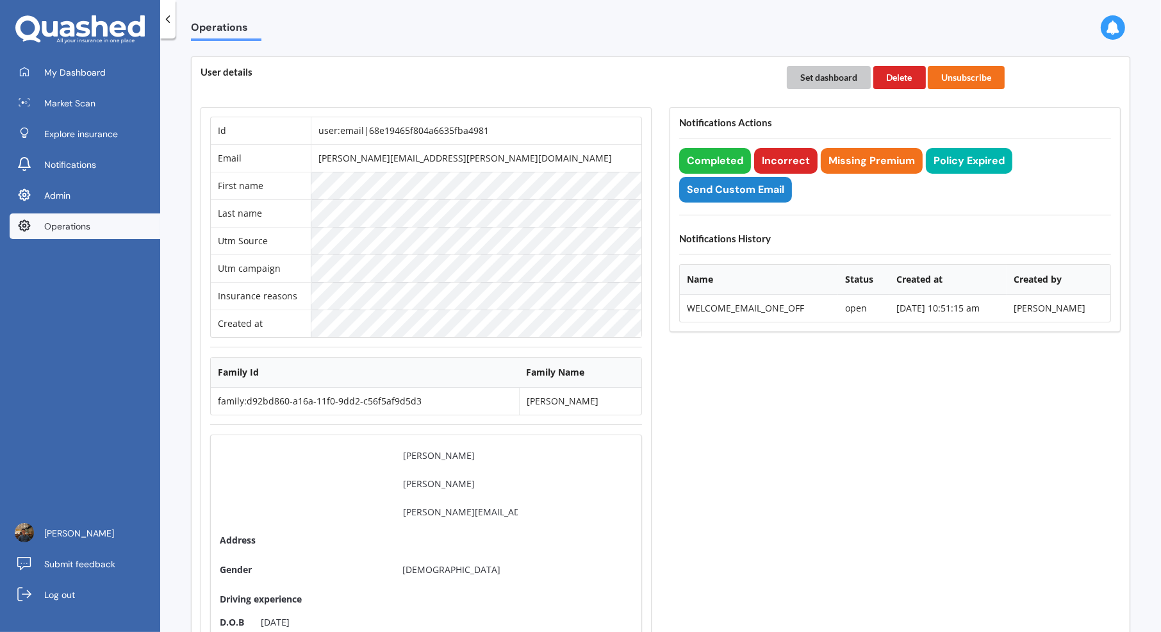
click at [813, 87] on button "Set dashboard" at bounding box center [829, 77] width 84 height 23
click at [814, 78] on button "Set dashboard" at bounding box center [829, 77] width 84 height 23
click at [138, 73] on link "My Dashboard" at bounding box center [85, 73] width 151 height 26
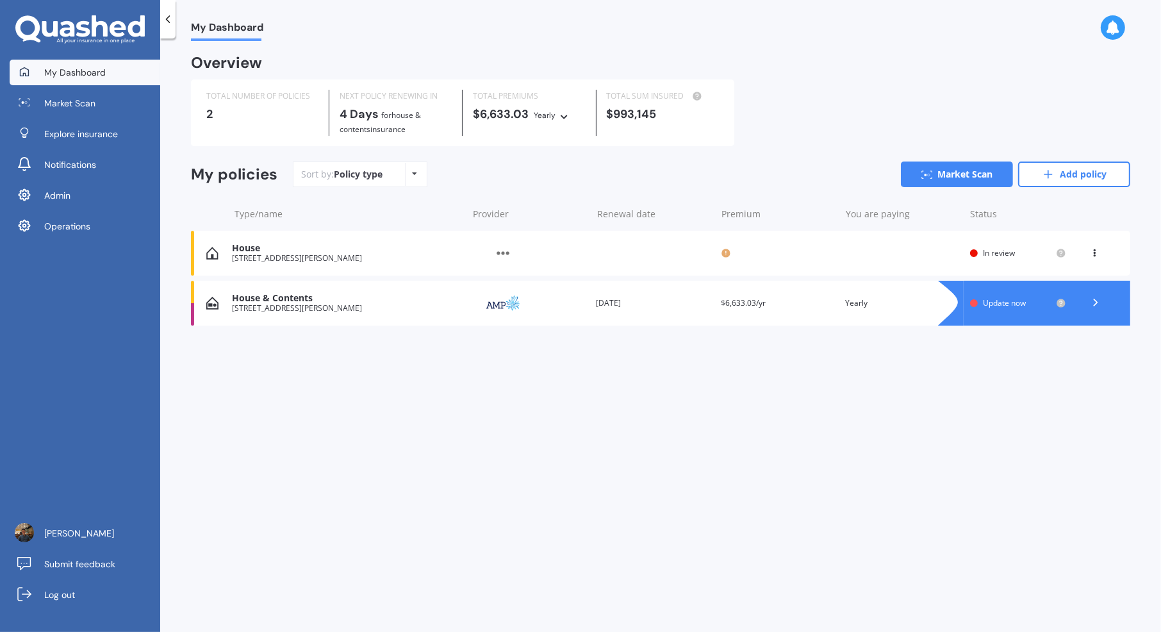
click at [669, 310] on div "House & Contents 34A Kenneth Gillies Way, Birchville, Upper Hutt 5372 Provider …" at bounding box center [660, 303] width 939 height 45
click at [542, 297] on div "Provider" at bounding box center [528, 303] width 115 height 24
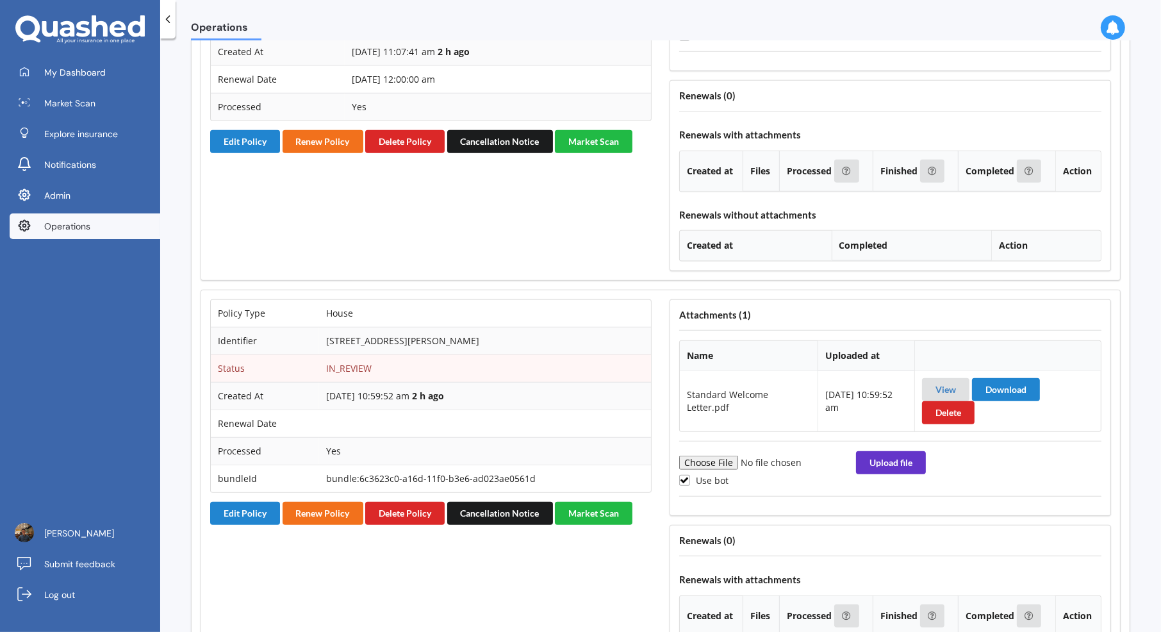
scroll to position [1391, 0]
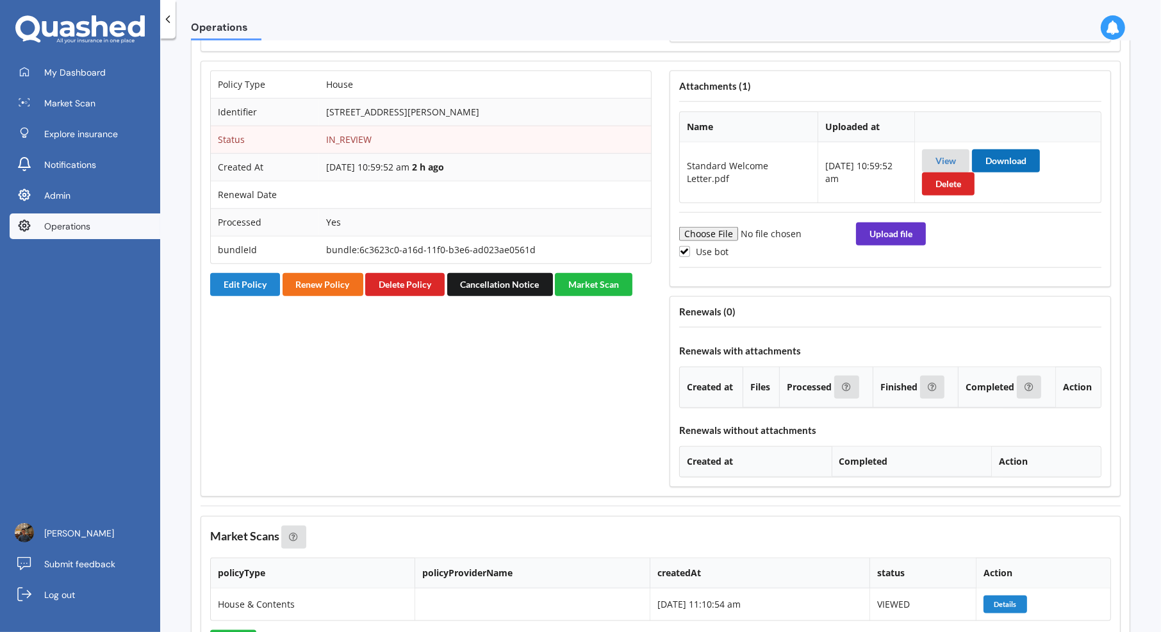
click at [1014, 149] on button "Download" at bounding box center [1006, 160] width 68 height 23
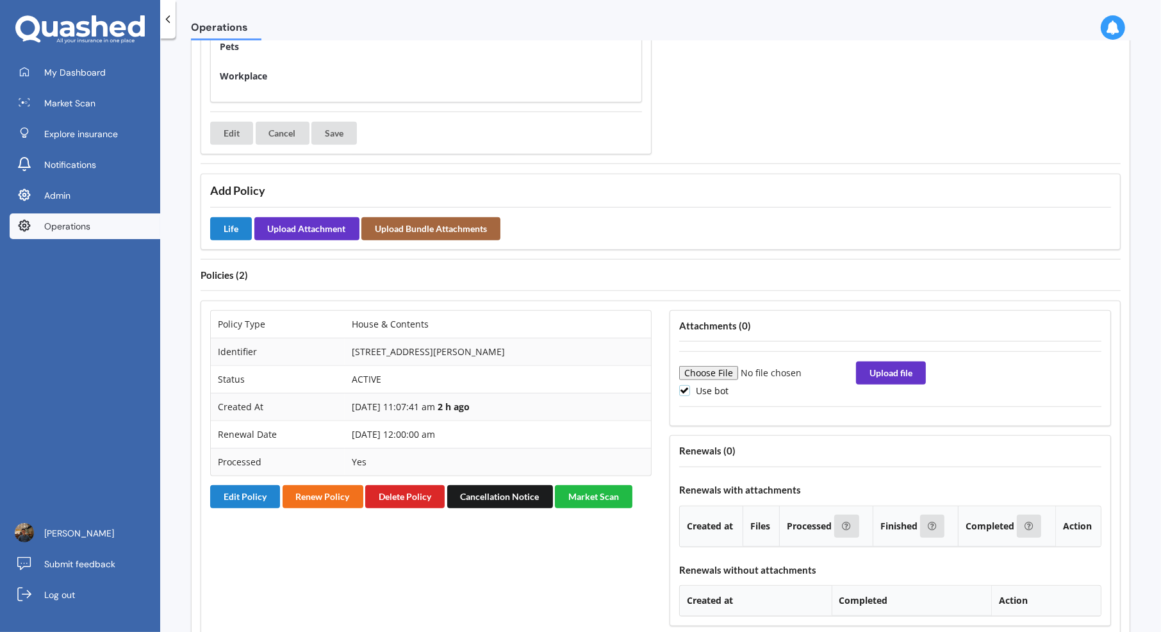
click at [712, 385] on label "Use bot" at bounding box center [703, 390] width 49 height 11
checkbox input "false"
click at [712, 366] on input "file" at bounding box center [766, 373] width 174 height 14
type input "C:\fakepath\Standard Welcome Letter.pdf"
click at [890, 361] on button "Upload file" at bounding box center [891, 372] width 70 height 23
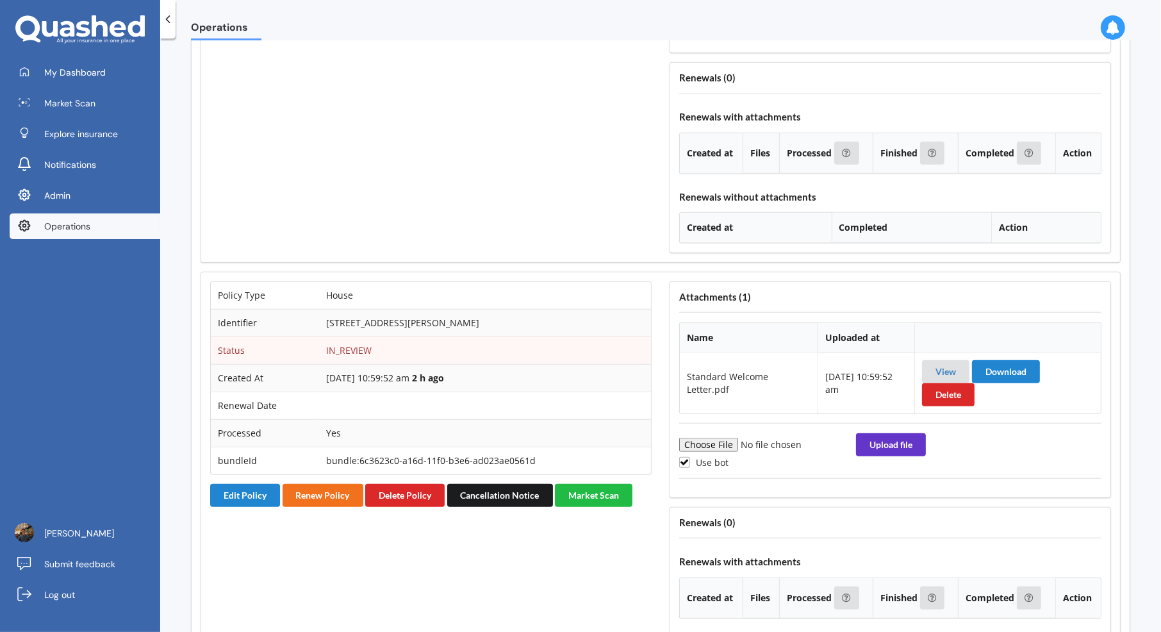
scroll to position [1309, 0]
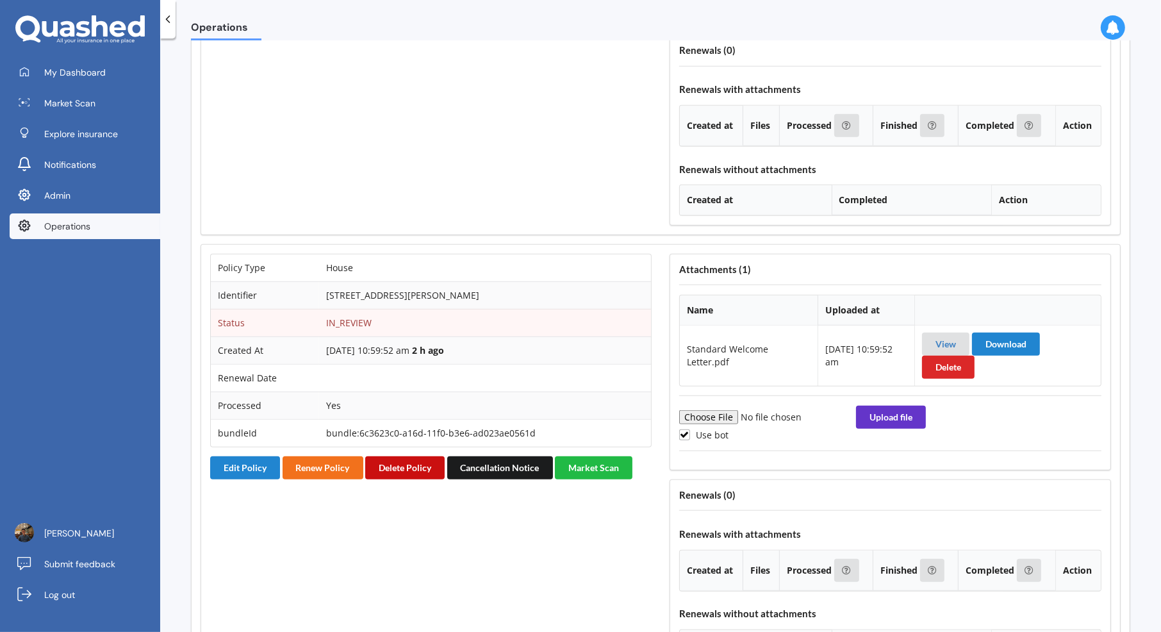
click at [421, 456] on button "Delete Policy" at bounding box center [404, 467] width 79 height 23
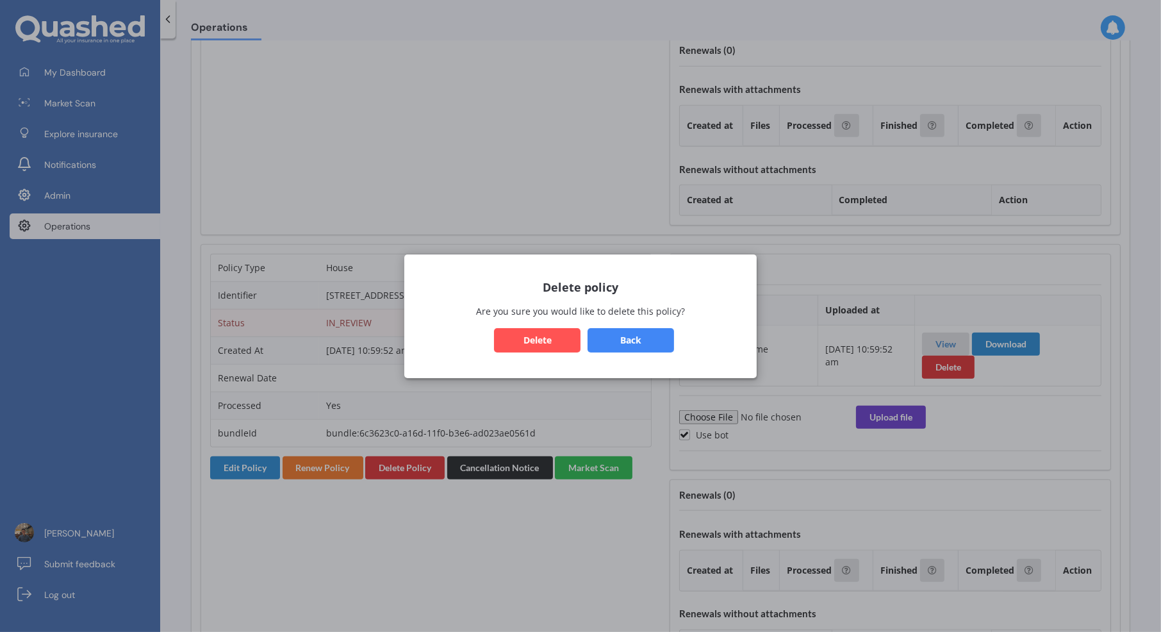
click at [541, 346] on button "Delete" at bounding box center [537, 339] width 86 height 24
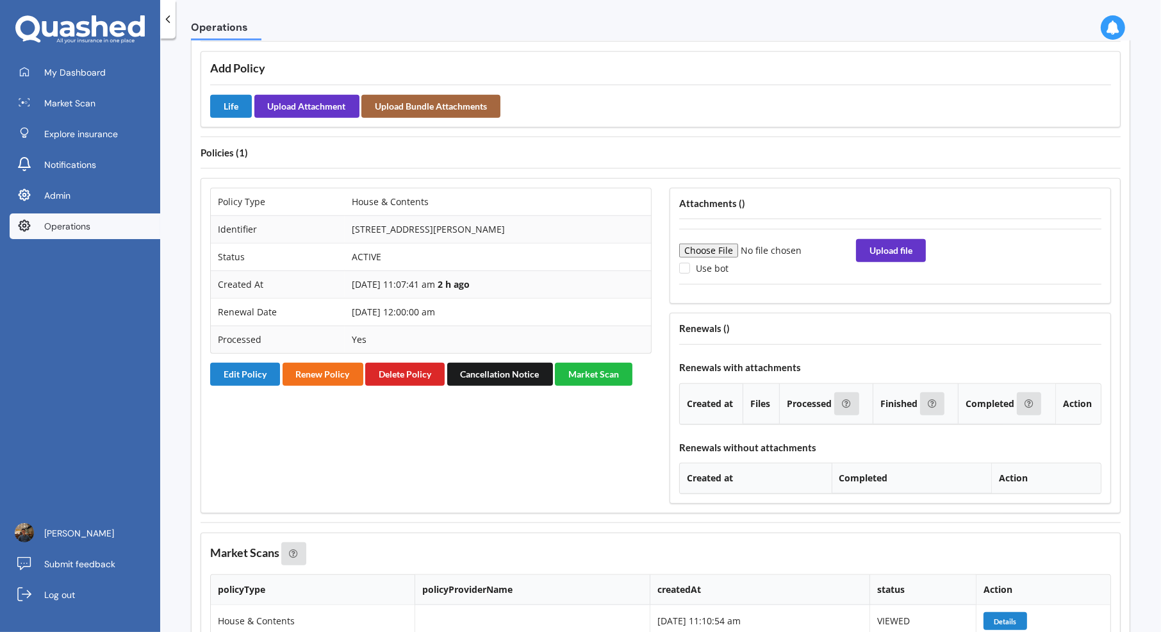
scroll to position [460, 0]
